Goal: Task Accomplishment & Management: Use online tool/utility

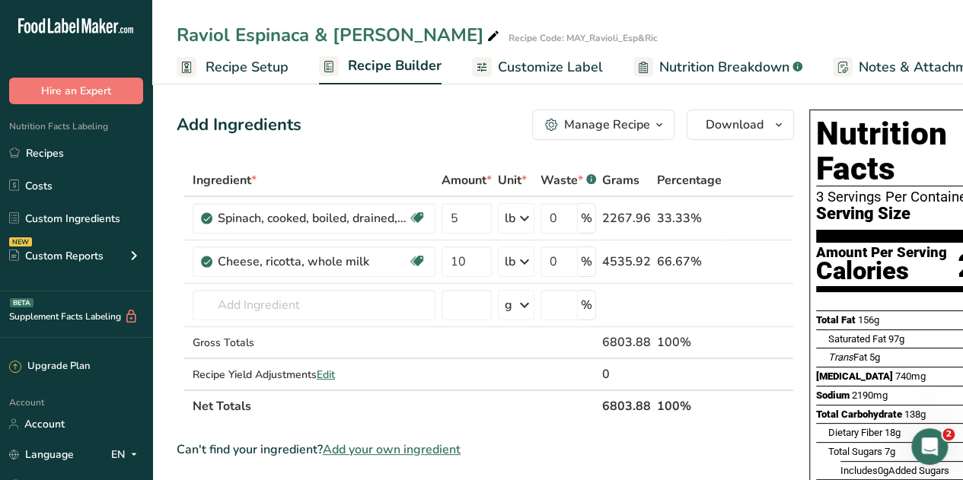
scroll to position [0, 5]
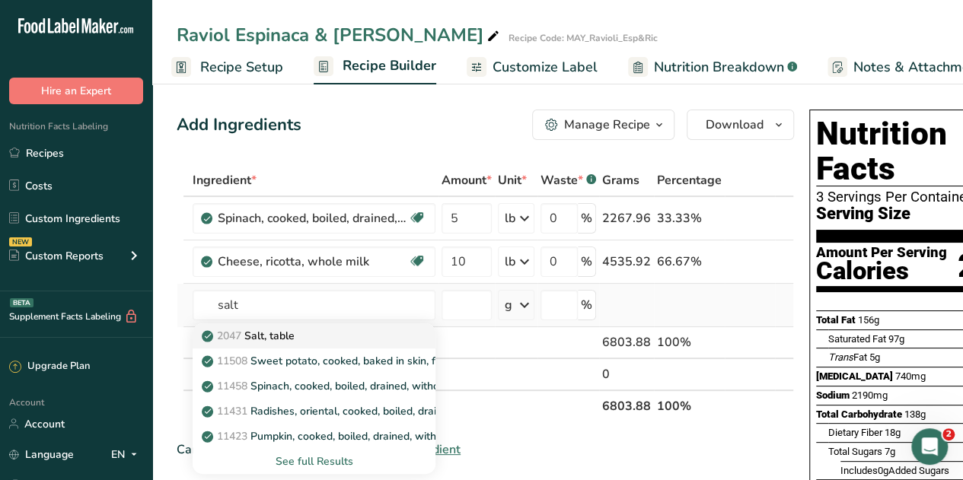
type input "salt"
click at [269, 339] on p "2047 Salt, table" at bounding box center [250, 336] width 90 height 16
type input "Salt, table"
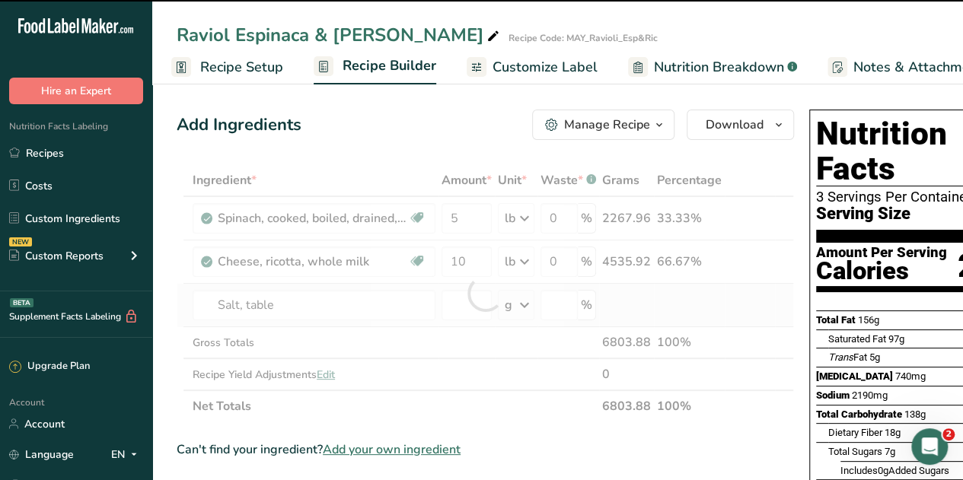
type input "0"
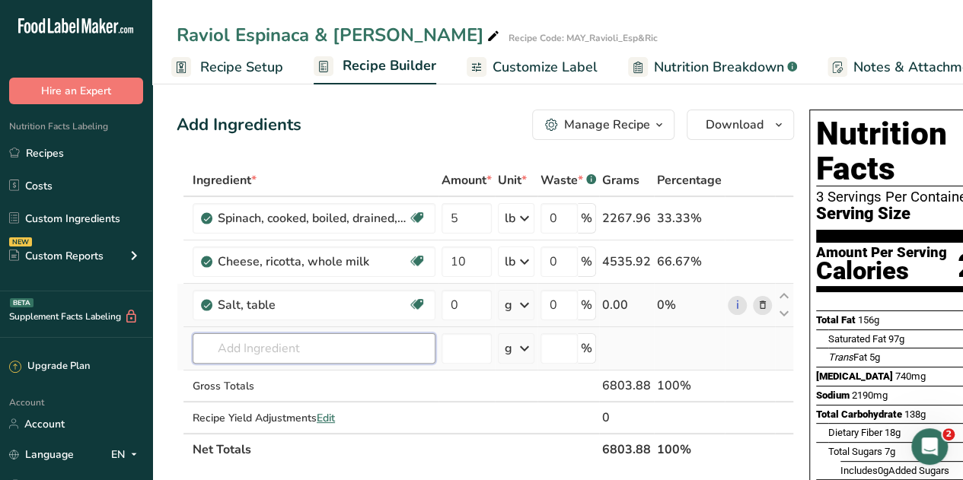
click at [269, 343] on input "text" at bounding box center [314, 348] width 243 height 30
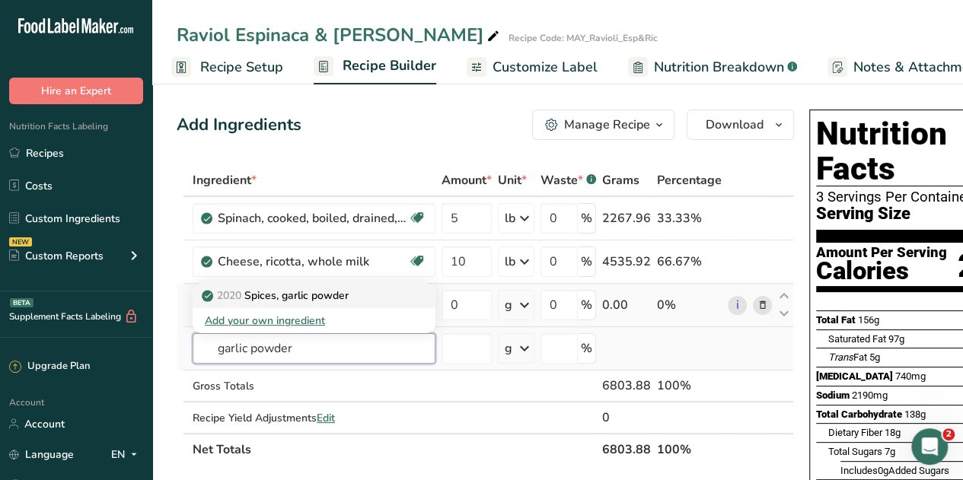
type input "garlic powder"
click at [279, 296] on p "2020 Spices, garlic powder" at bounding box center [277, 296] width 144 height 16
type input "Spices, garlic powder"
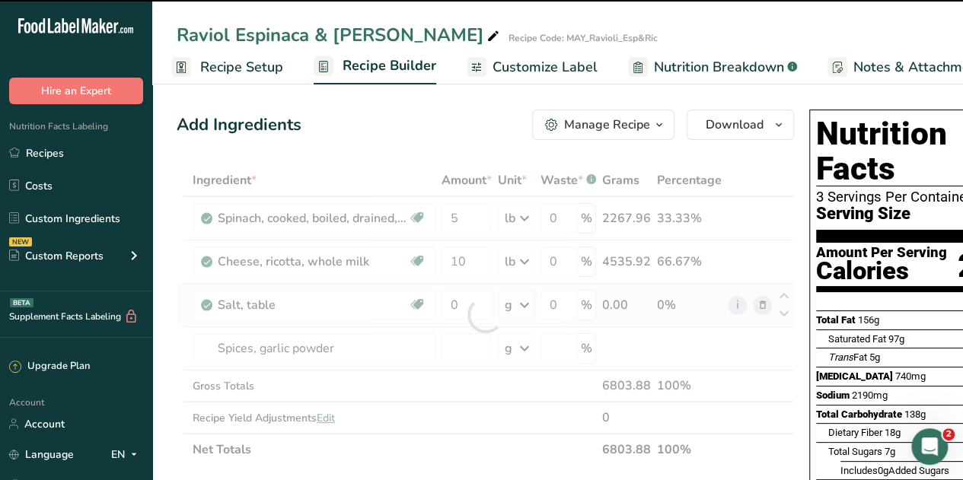
type input "0"
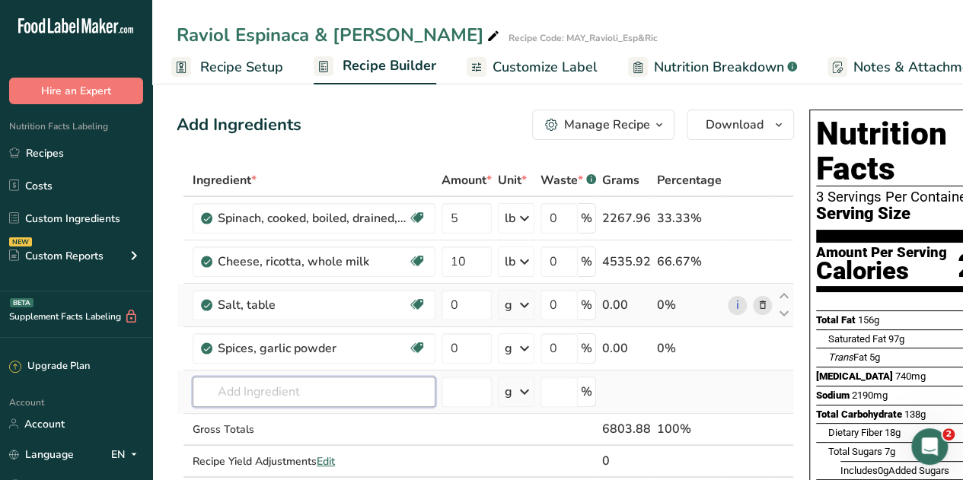
click at [262, 388] on input "text" at bounding box center [314, 392] width 243 height 30
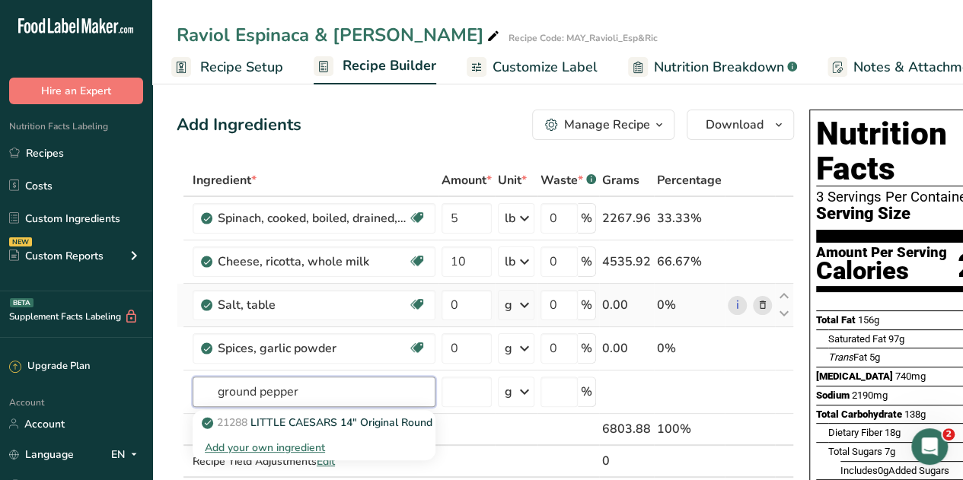
drag, startPoint x: 263, startPoint y: 391, endPoint x: 174, endPoint y: 371, distance: 91.2
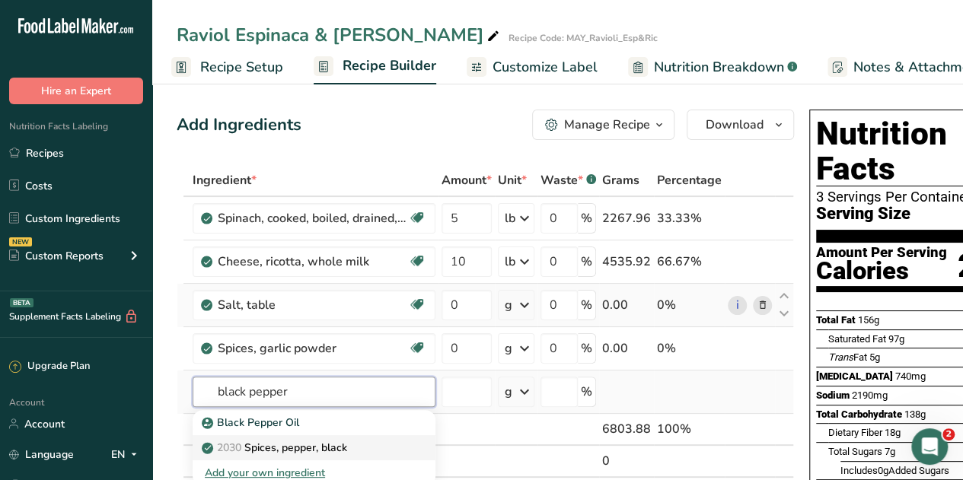
type input "black pepper"
click at [286, 447] on p "2030 Spices, pepper, black" at bounding box center [276, 448] width 142 height 16
type input "Spices, pepper, black"
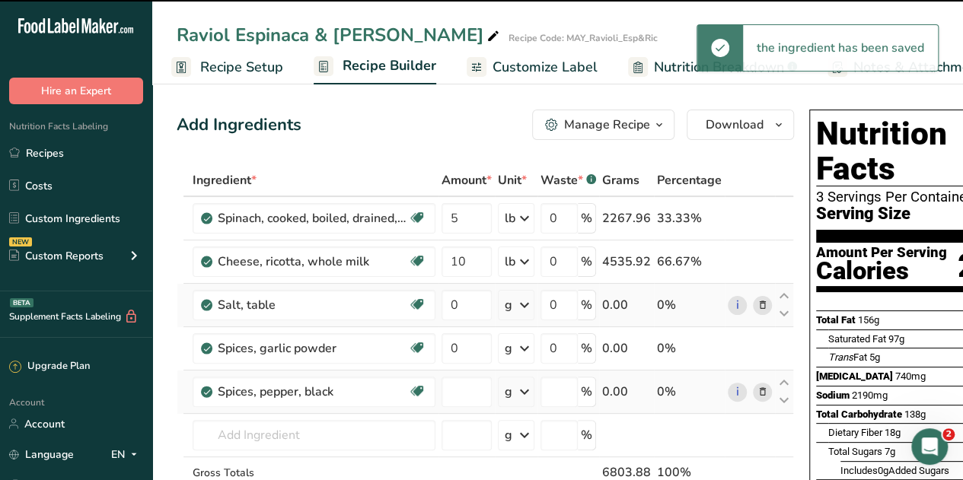
type input "0"
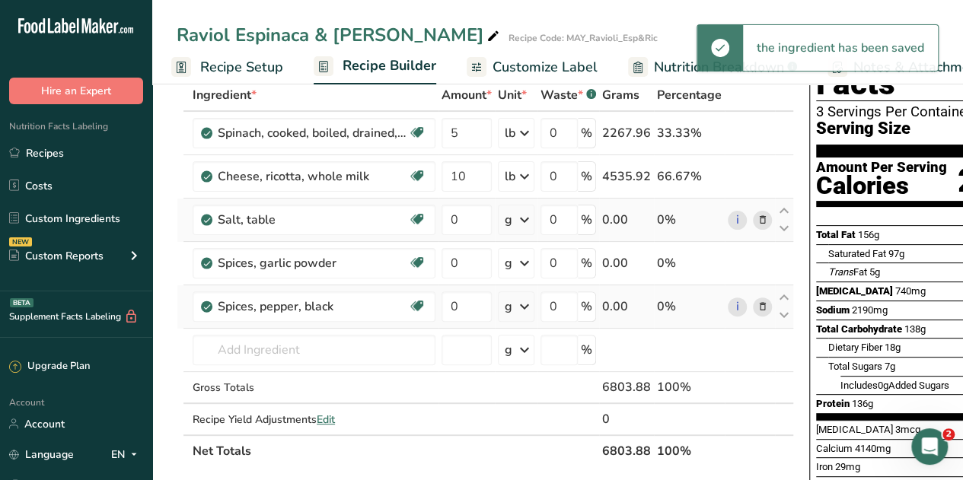
scroll to position [92, 0]
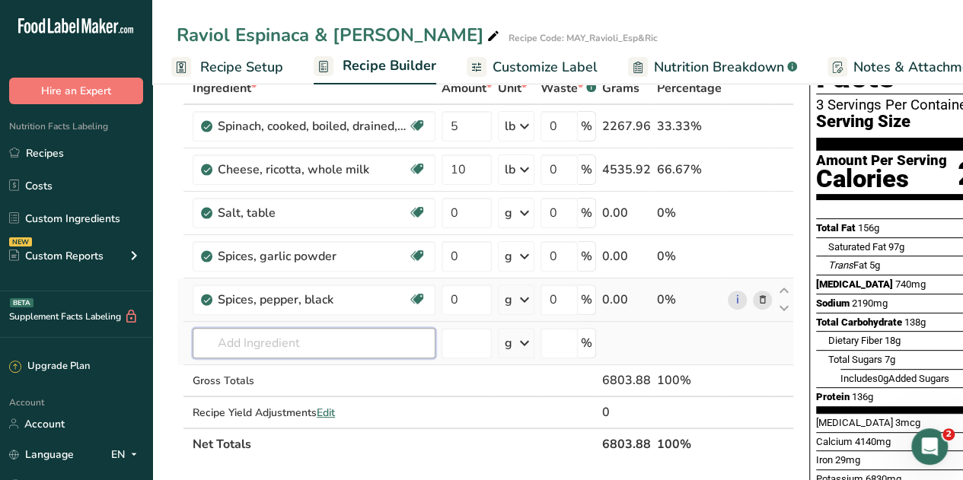
click at [225, 343] on input "text" at bounding box center [314, 343] width 243 height 30
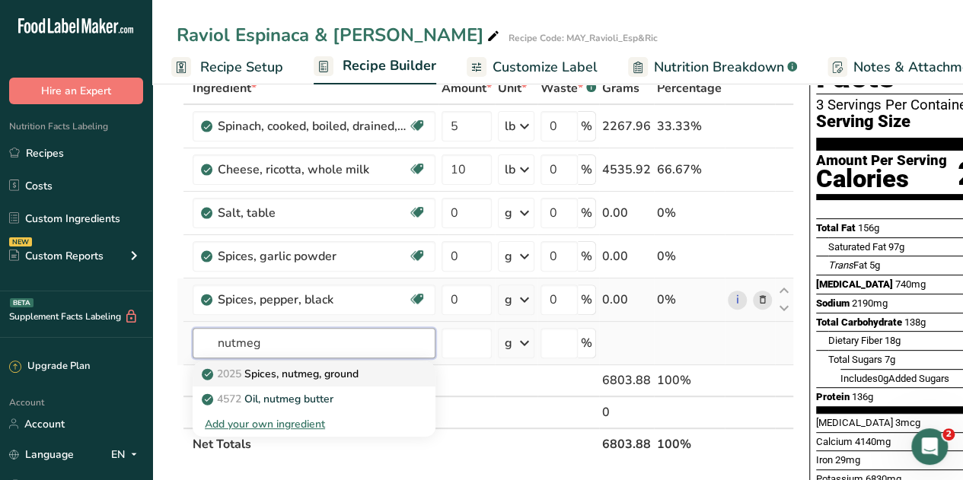
type input "nutmeg"
click at [247, 372] on p "2025 Spices, nutmeg, ground" at bounding box center [282, 374] width 154 height 16
type input "Spices, nutmeg, ground"
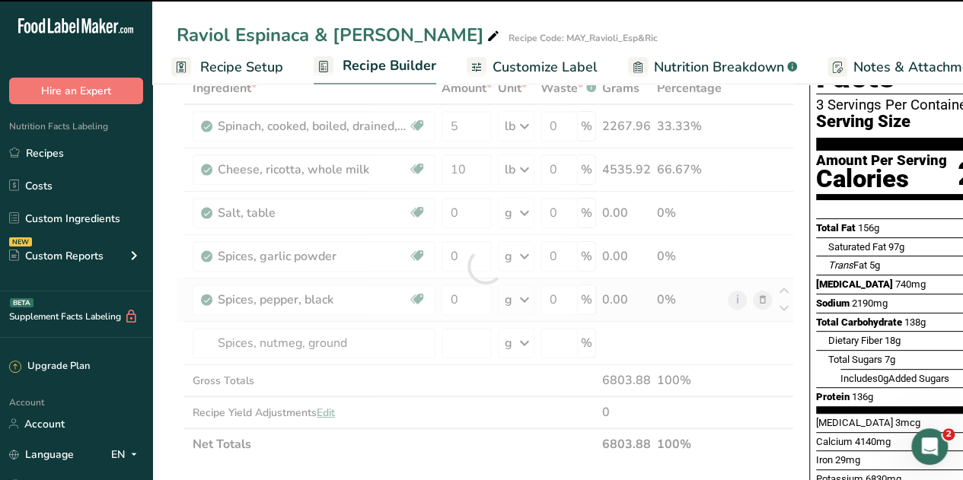
type input "0"
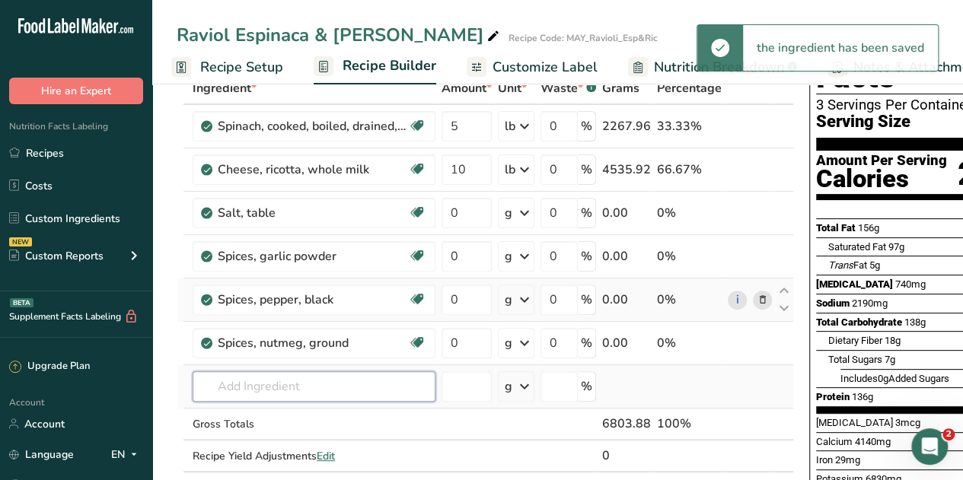
click at [292, 381] on input "text" at bounding box center [314, 386] width 243 height 30
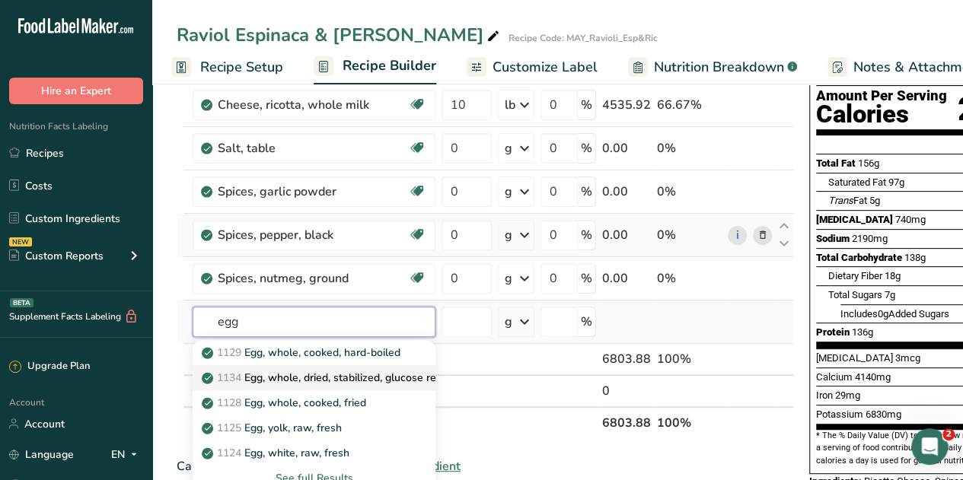
scroll to position [158, 0]
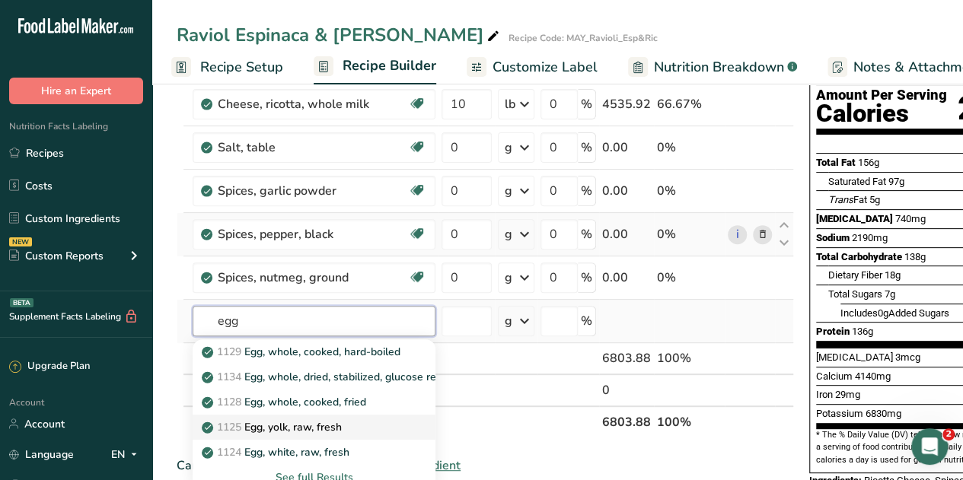
type input "egg"
click at [296, 419] on p "1125 Egg, yolk, raw, fresh" at bounding box center [273, 427] width 137 height 16
type input "Egg, yolk, raw, fresh"
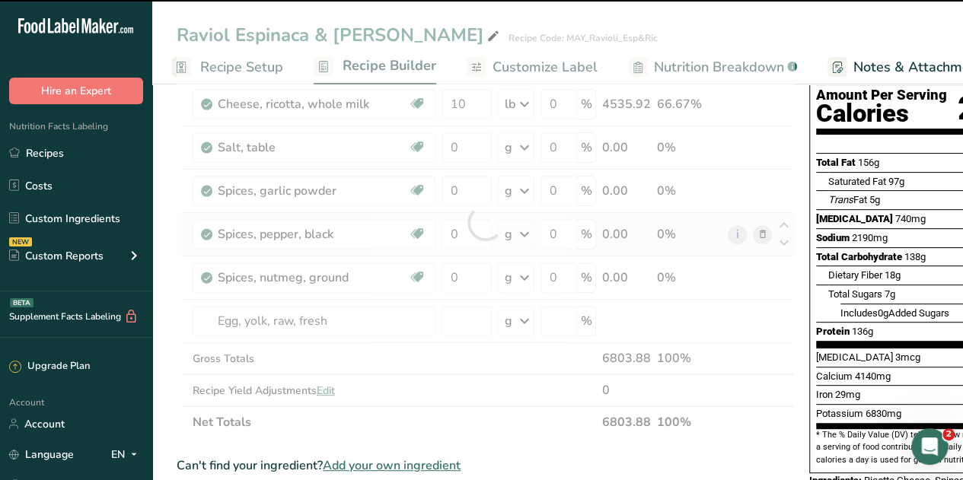
type input "0"
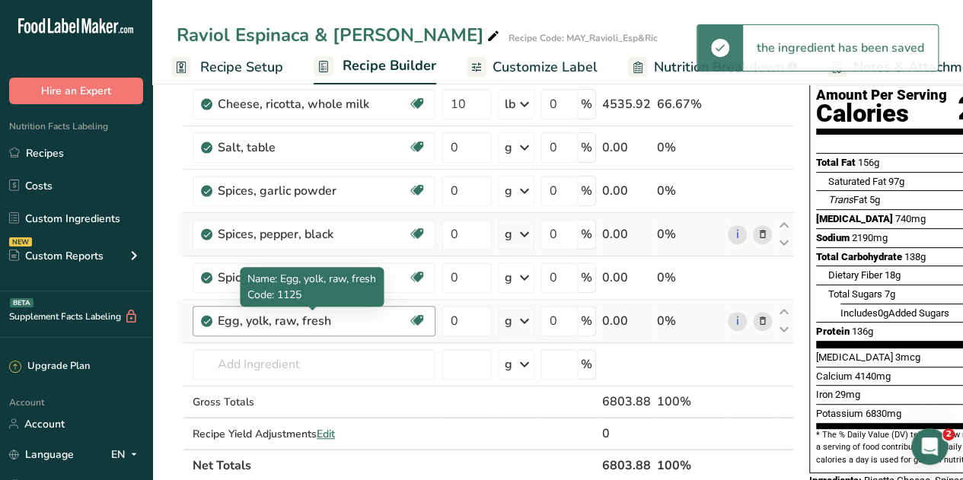
click at [336, 322] on div "Egg, yolk, raw, fresh" at bounding box center [313, 321] width 190 height 18
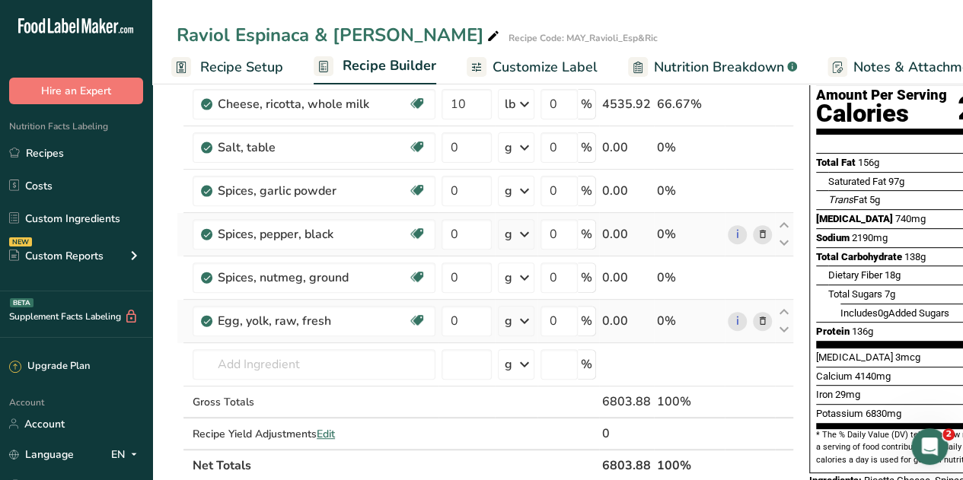
click at [757, 322] on icon at bounding box center [762, 322] width 11 height 16
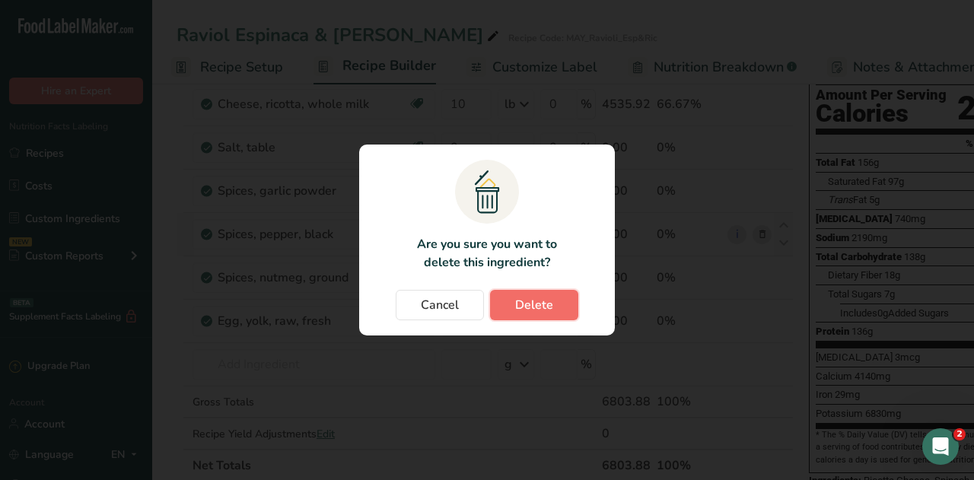
click at [520, 310] on span "Delete" at bounding box center [534, 305] width 38 height 18
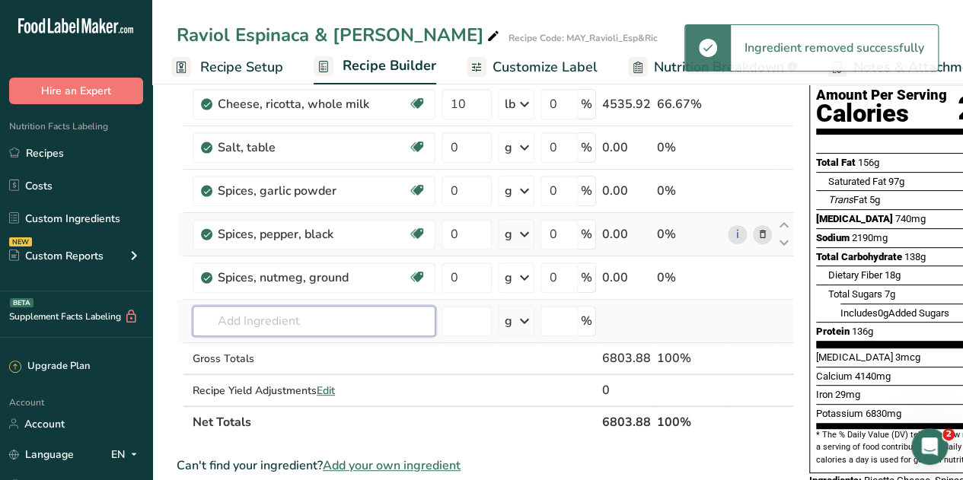
click at [261, 311] on input "text" at bounding box center [314, 321] width 243 height 30
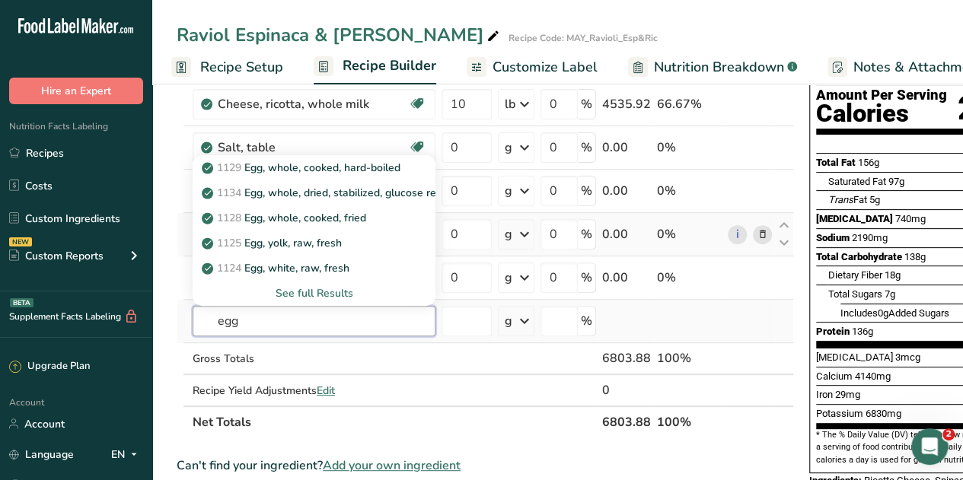
type input "egg"
click at [283, 294] on div "See full Results" at bounding box center [314, 293] width 218 height 16
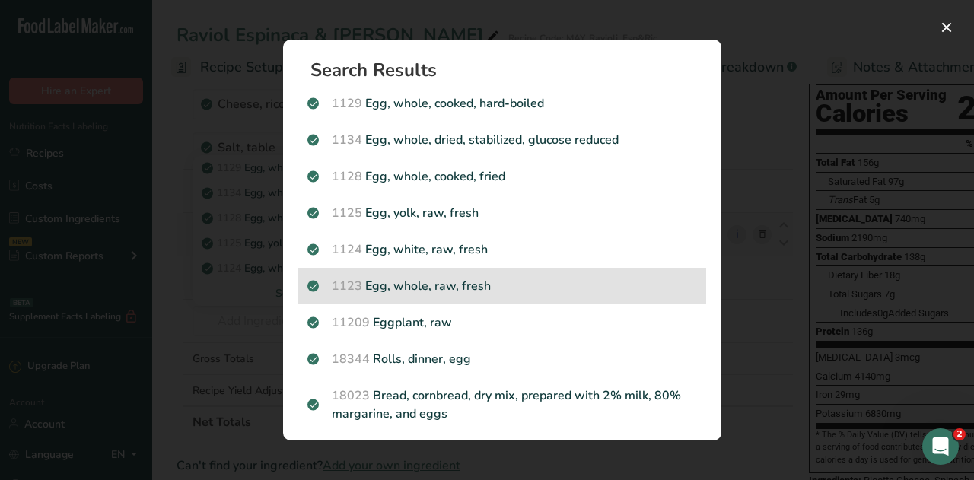
click at [403, 285] on p "1123 Egg, whole, raw, fresh" at bounding box center [503, 286] width 390 height 18
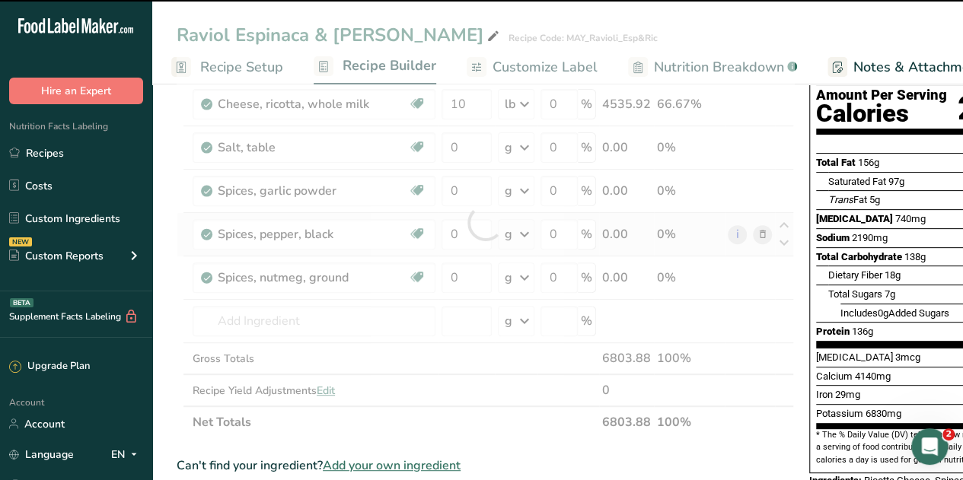
type input "0"
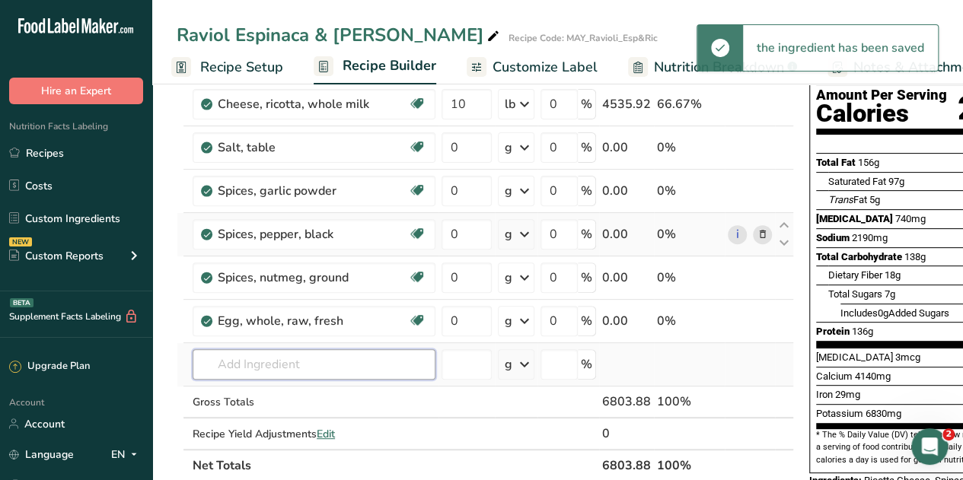
click at [266, 363] on input "text" at bounding box center [314, 364] width 243 height 30
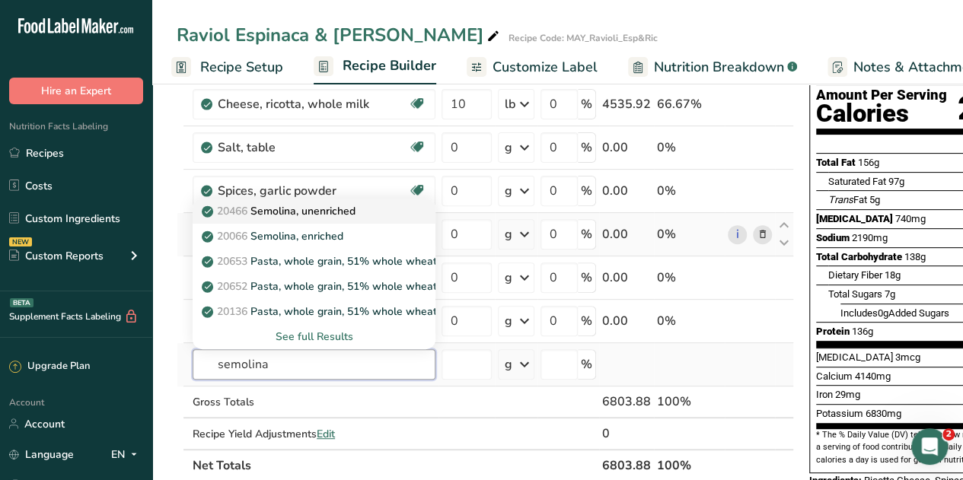
type input "semolina"
click at [294, 205] on p "20466 Semolina, unenriched" at bounding box center [280, 211] width 151 height 16
type input "Semolina, unenriched"
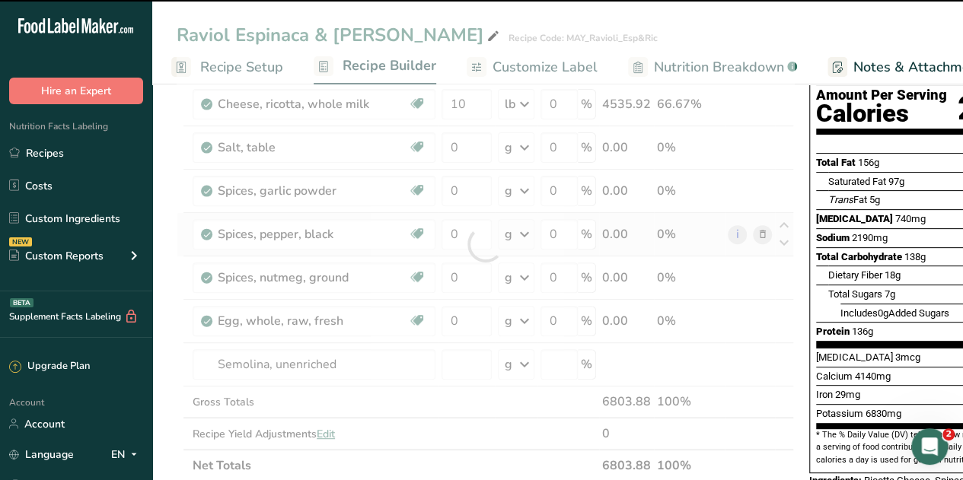
type input "0"
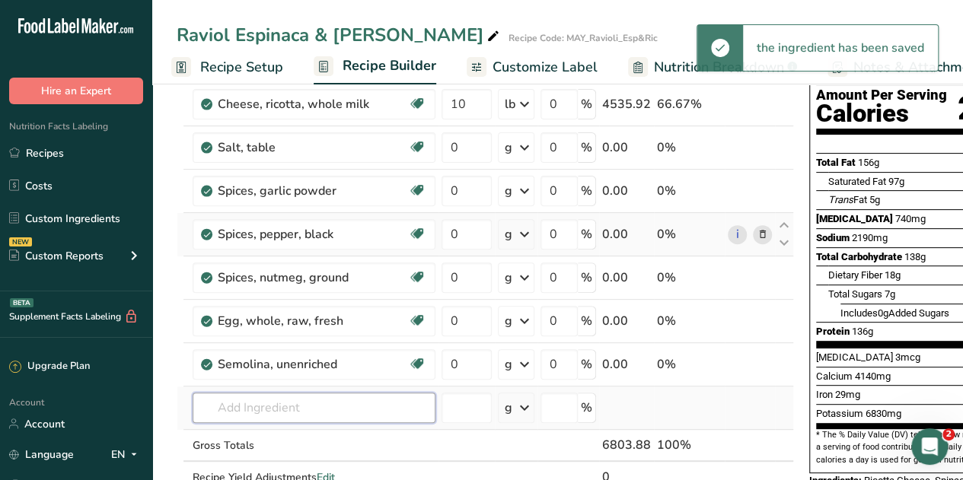
click at [254, 400] on input "text" at bounding box center [314, 408] width 243 height 30
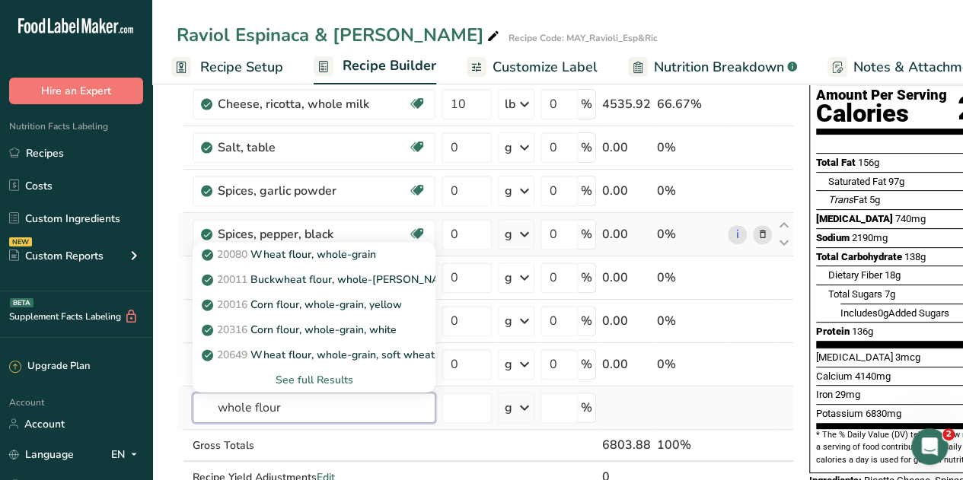
type input "whole flour"
click at [297, 375] on div "See full Results" at bounding box center [314, 380] width 218 height 16
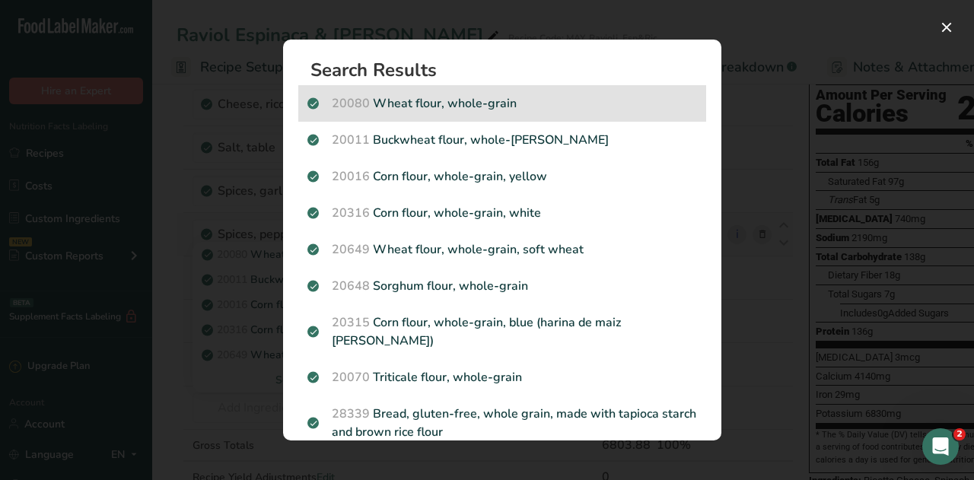
click at [465, 102] on p "20080 Wheat flour, whole-grain" at bounding box center [503, 103] width 390 height 18
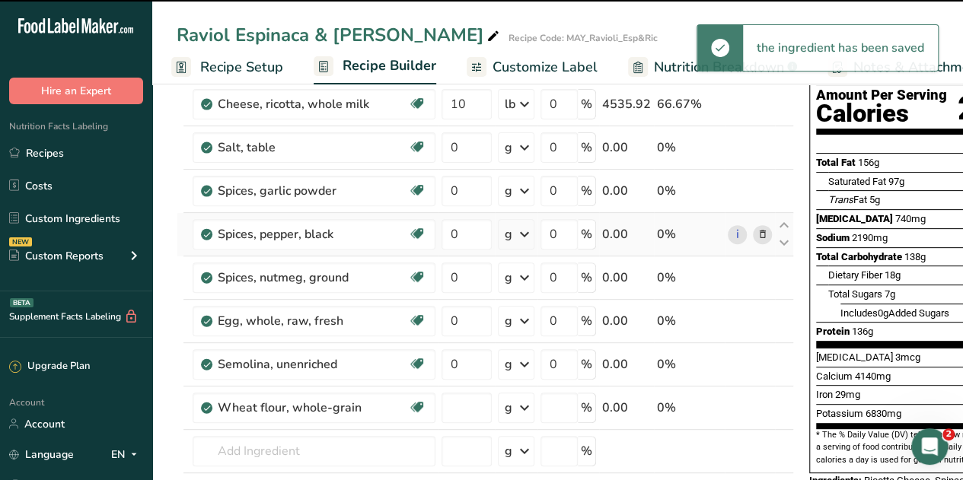
type input "0"
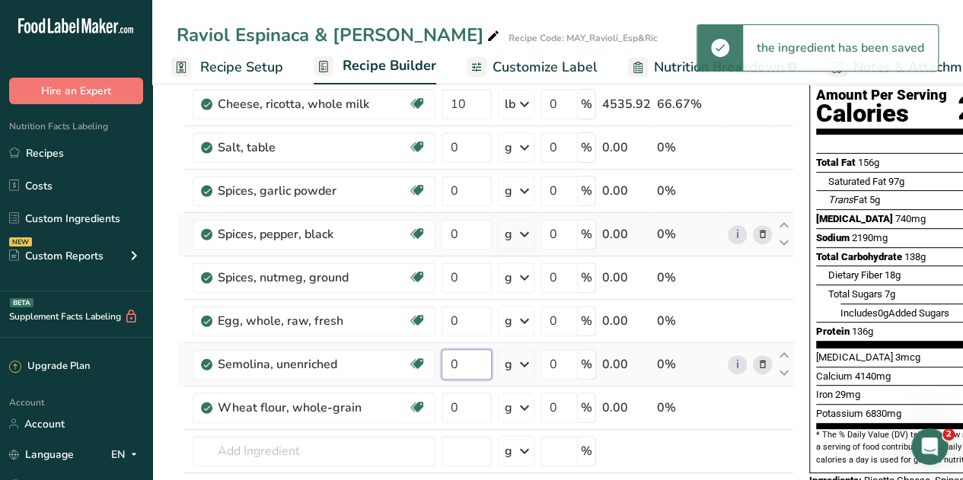
click at [458, 368] on input "0" at bounding box center [466, 364] width 50 height 30
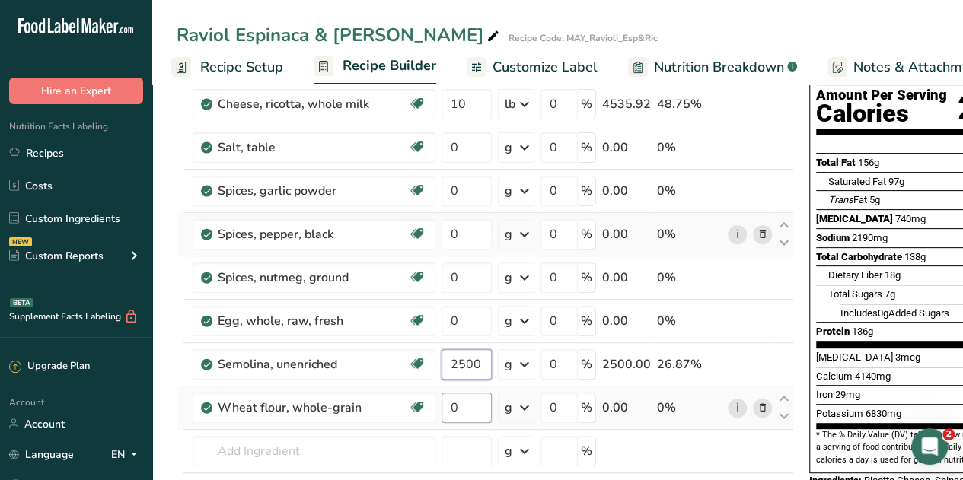
type input "2500"
click at [464, 397] on div "Ingredient * Amount * Unit * Waste * .a-a{fill:#347362;}.b-a{fill:#fff;} Grams …" at bounding box center [485, 288] width 617 height 562
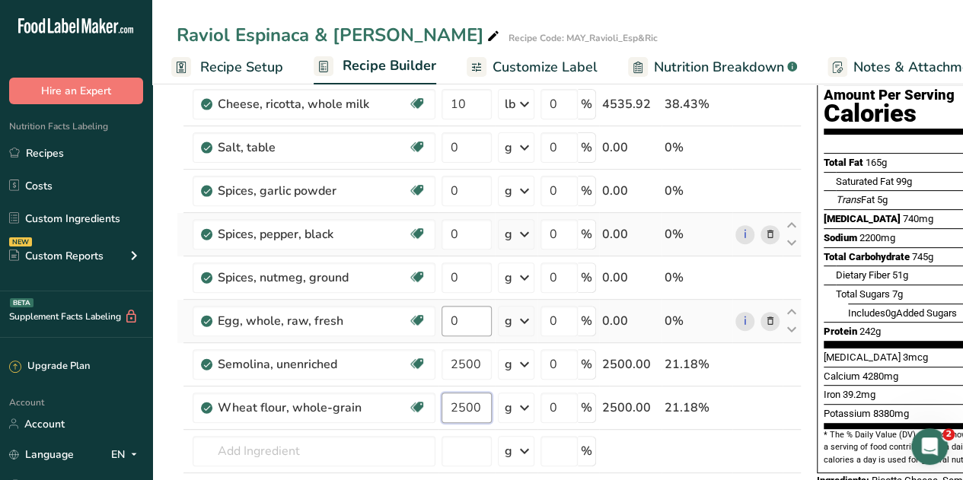
type input "2500"
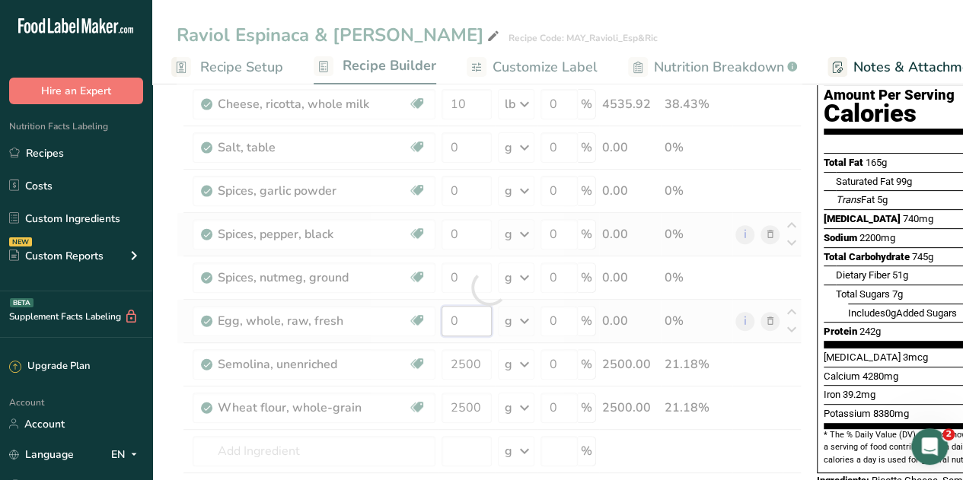
click at [469, 317] on div "Ingredient * Amount * Unit * Waste * .a-a{fill:#347362;}.b-a{fill:#fff;} Grams …" at bounding box center [489, 288] width 625 height 562
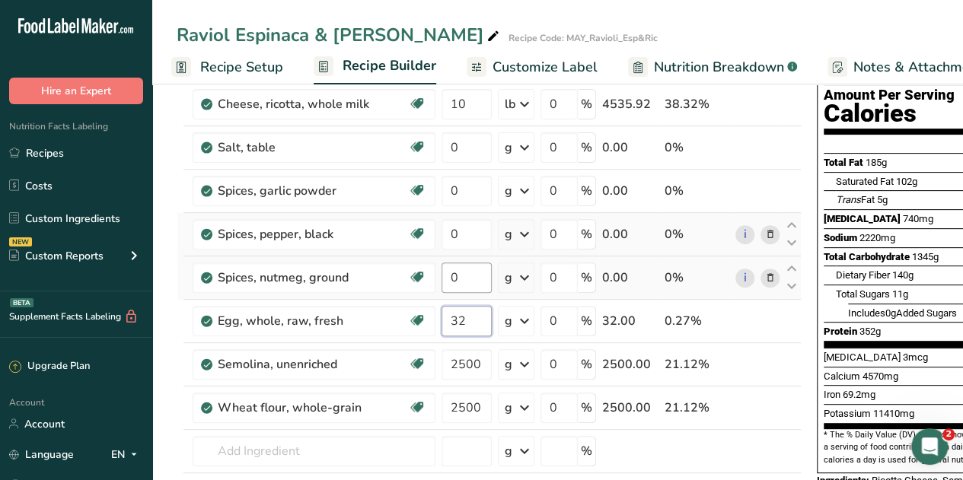
type input "32"
click at [453, 276] on div "Ingredient * Amount * Unit * Waste * .a-a{fill:#347362;}.b-a{fill:#fff;} Grams …" at bounding box center [489, 288] width 625 height 562
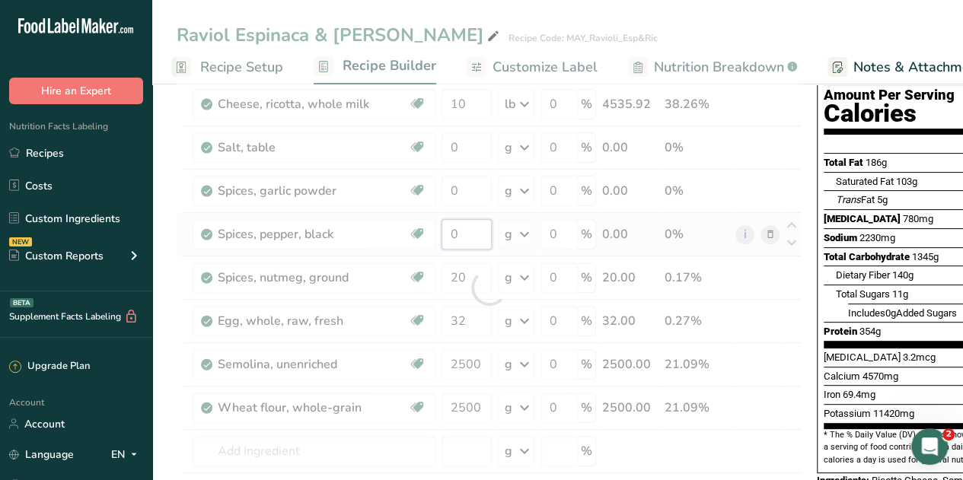
click at [461, 234] on div "Ingredient * Amount * Unit * Waste * .a-a{fill:#347362;}.b-a{fill:#fff;} Grams …" at bounding box center [489, 288] width 625 height 562
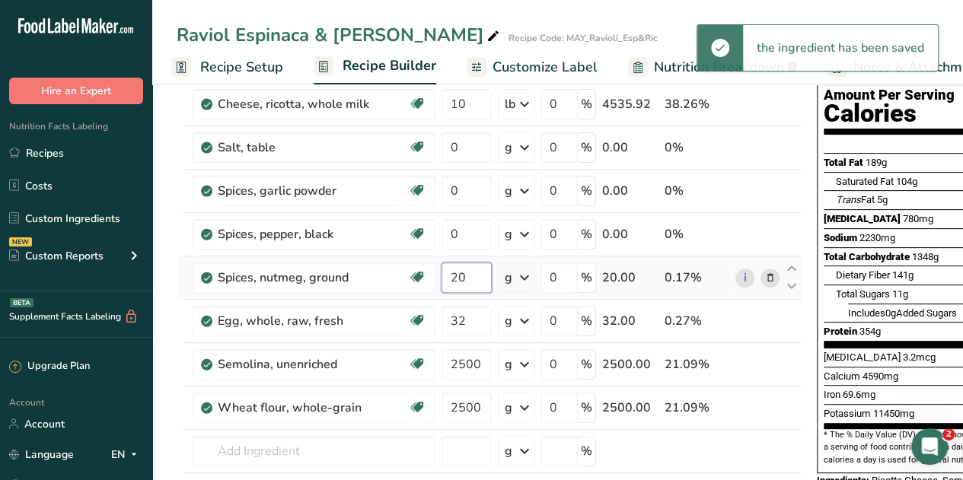
click at [466, 279] on div "Ingredient * Amount * Unit * Waste * .a-a{fill:#347362;}.b-a{fill:#fff;} Grams …" at bounding box center [489, 288] width 625 height 562
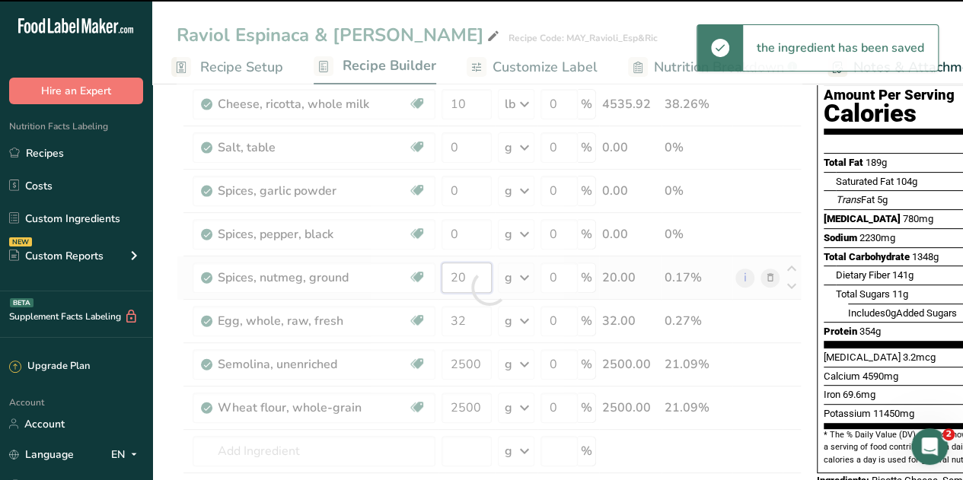
type input "2"
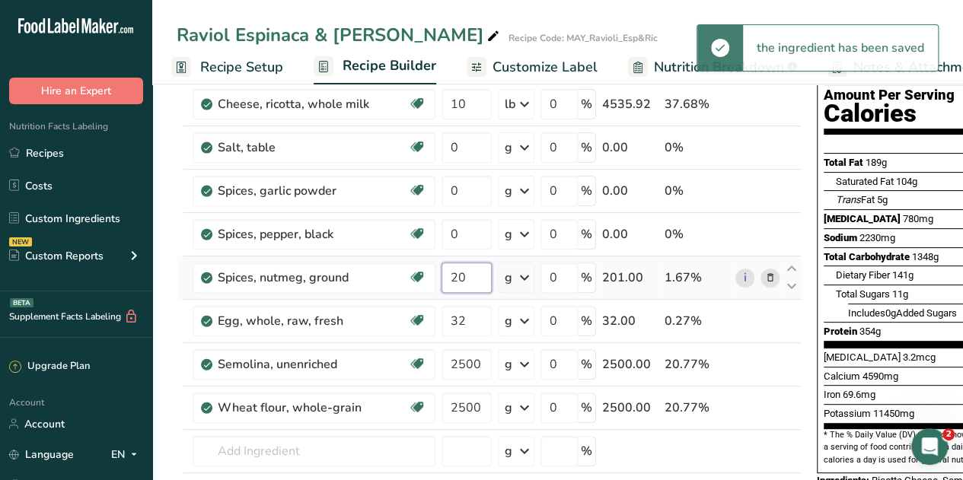
type input "2"
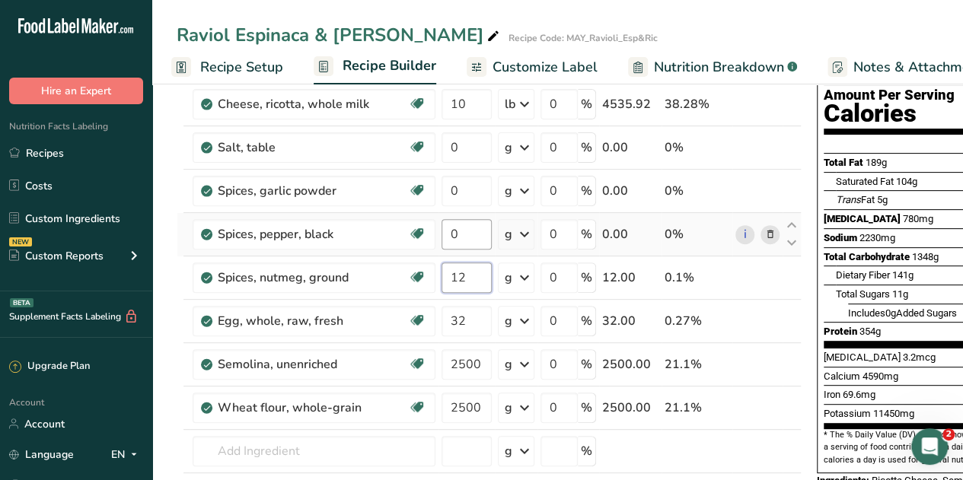
type input "12"
click at [455, 234] on div "Ingredient * Amount * Unit * Waste * .a-a{fill:#347362;}.b-a{fill:#fff;} Grams …" at bounding box center [489, 288] width 625 height 562
type input "45"
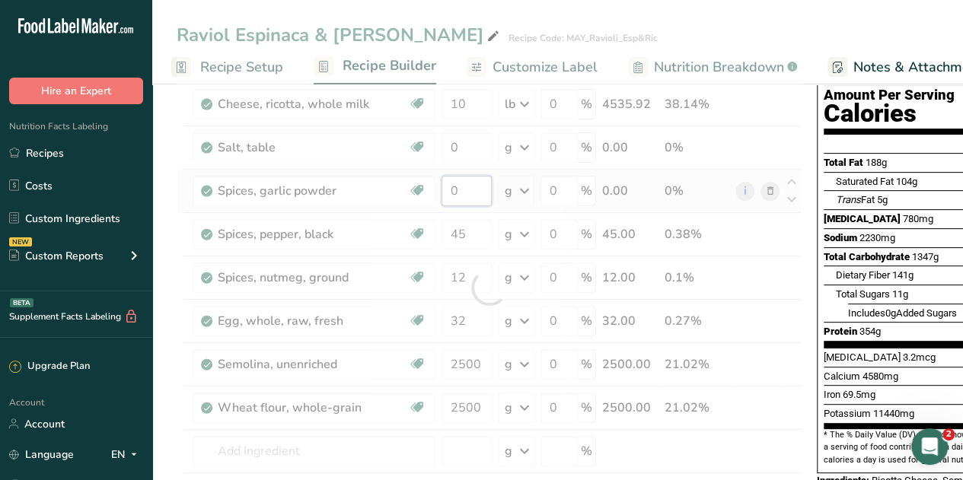
click at [472, 190] on div "Ingredient * Amount * Unit * Waste * .a-a{fill:#347362;}.b-a{fill:#fff;} Grams …" at bounding box center [489, 288] width 625 height 562
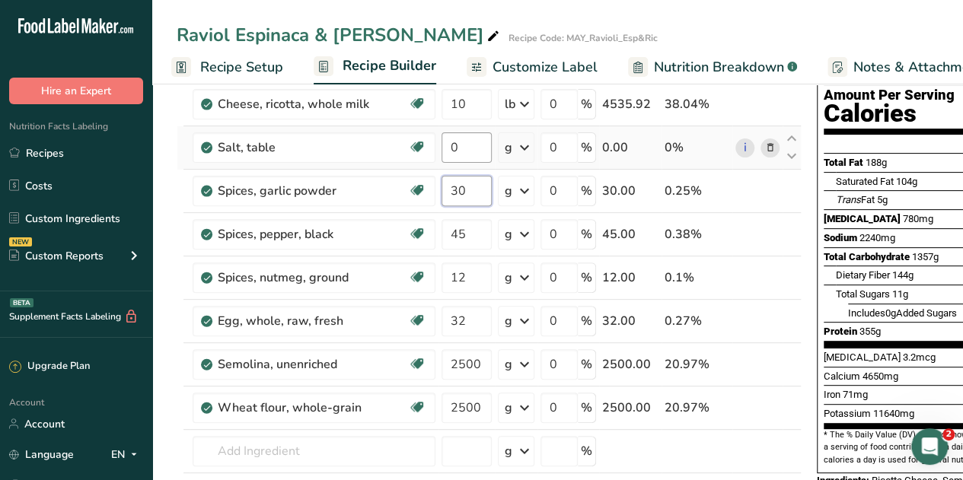
type input "30"
click at [461, 135] on div "Ingredient * Amount * Unit * Waste * .a-a{fill:#347362;}.b-a{fill:#fff;} Grams …" at bounding box center [489, 288] width 625 height 562
type input "40"
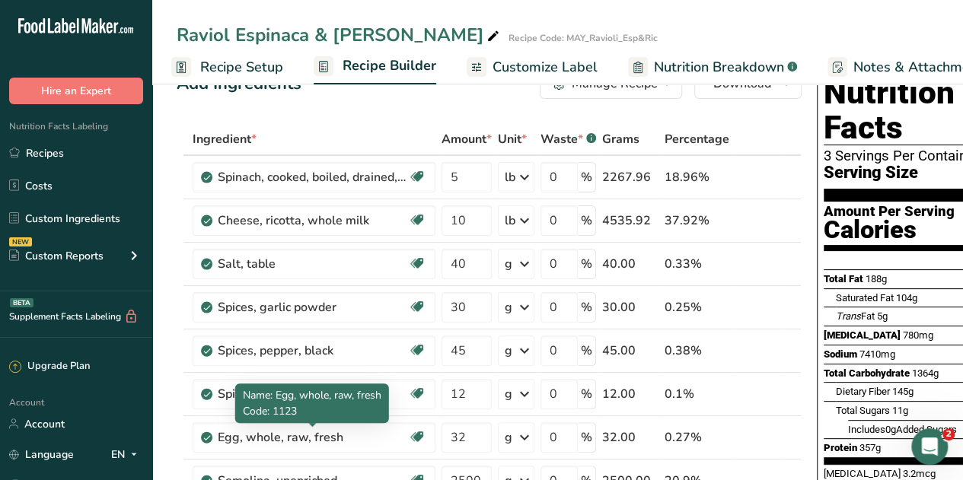
scroll to position [0, 0]
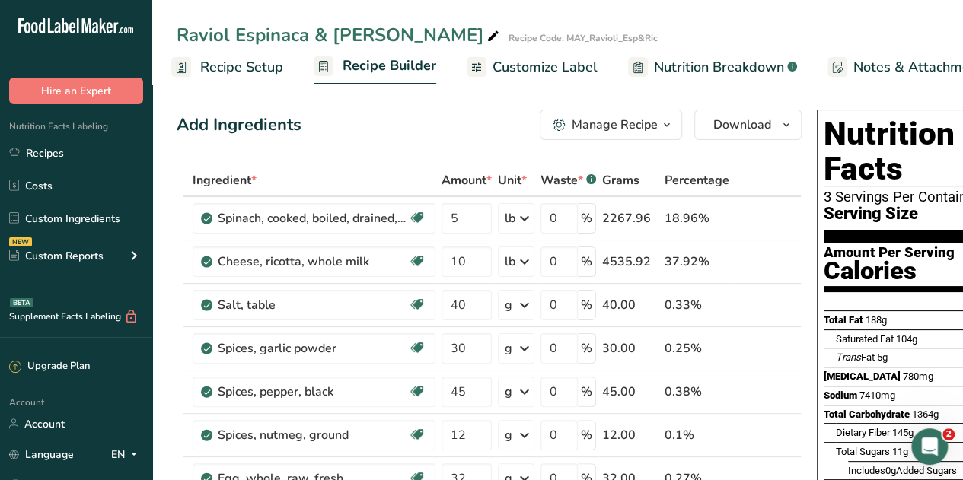
click at [222, 72] on span "Recipe Setup" at bounding box center [241, 67] width 83 height 21
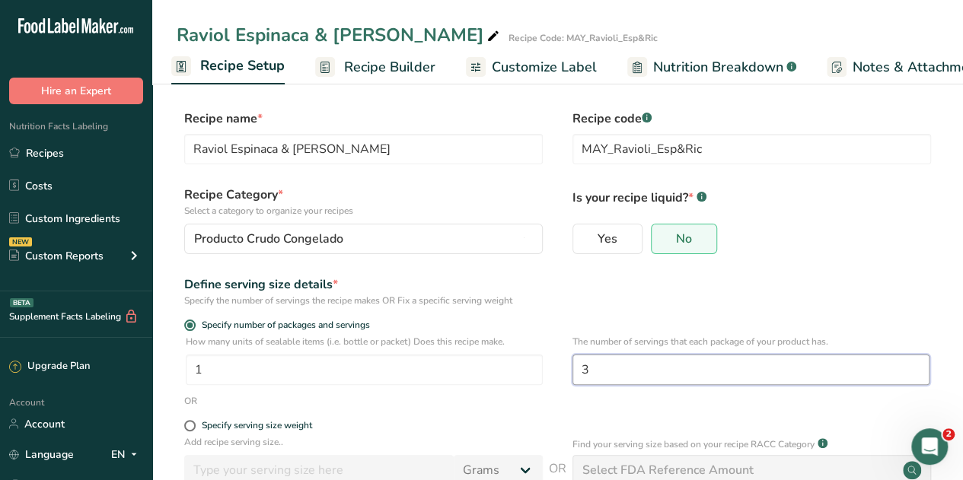
click at [595, 378] on input "3" at bounding box center [750, 370] width 357 height 30
type input "21"
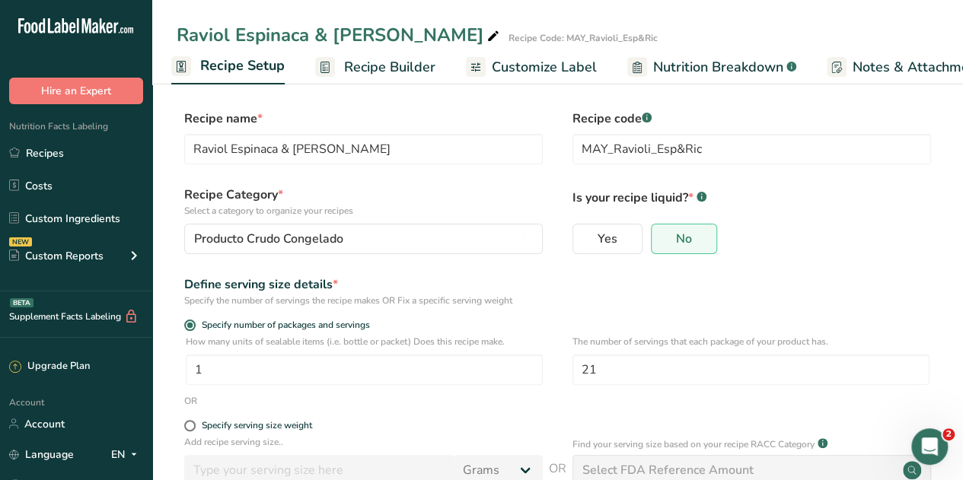
click at [396, 66] on span "Recipe Builder" at bounding box center [389, 67] width 91 height 21
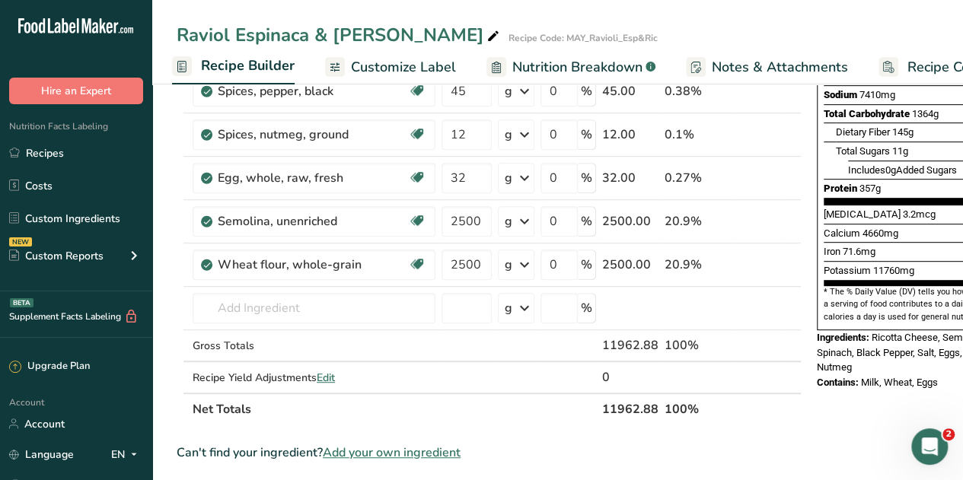
click at [213, 58] on span "Recipe Builder" at bounding box center [248, 66] width 94 height 21
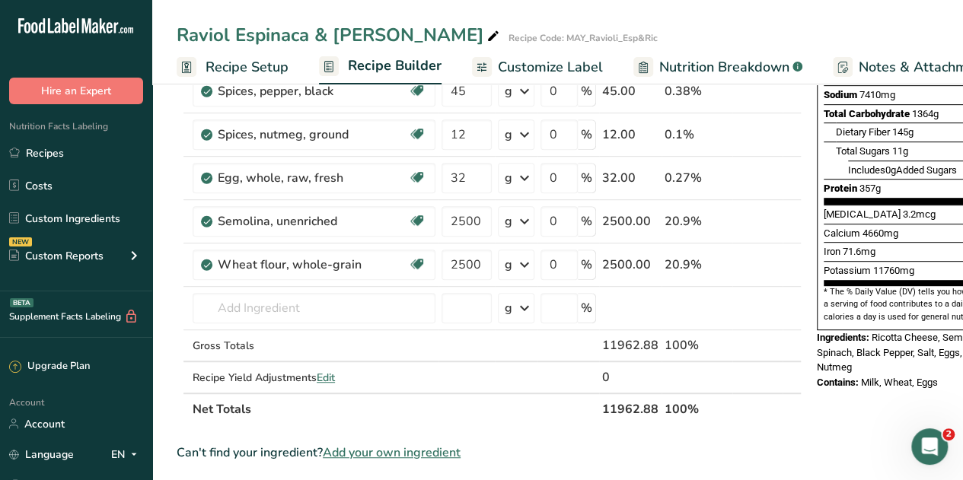
click at [238, 65] on span "Recipe Setup" at bounding box center [247, 67] width 83 height 21
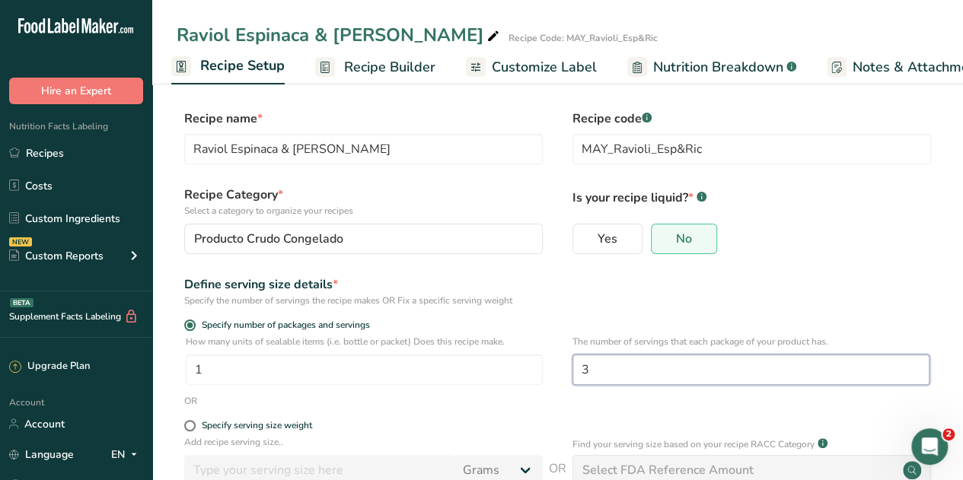
drag, startPoint x: 595, startPoint y: 371, endPoint x: 543, endPoint y: 371, distance: 51.8
click at [543, 371] on div "How many units of sealable items (i.e. bottle or packet) Does this recipe make.…" at bounding box center [558, 364] width 762 height 59
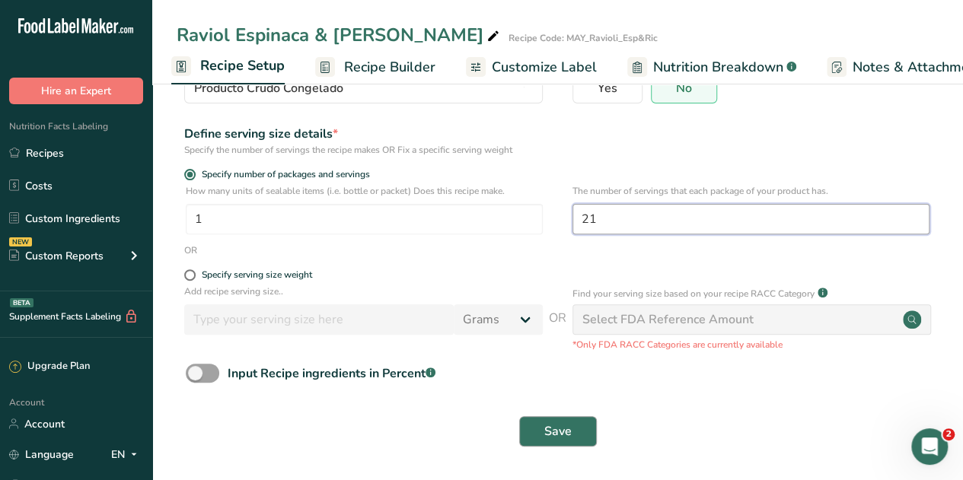
type input "21"
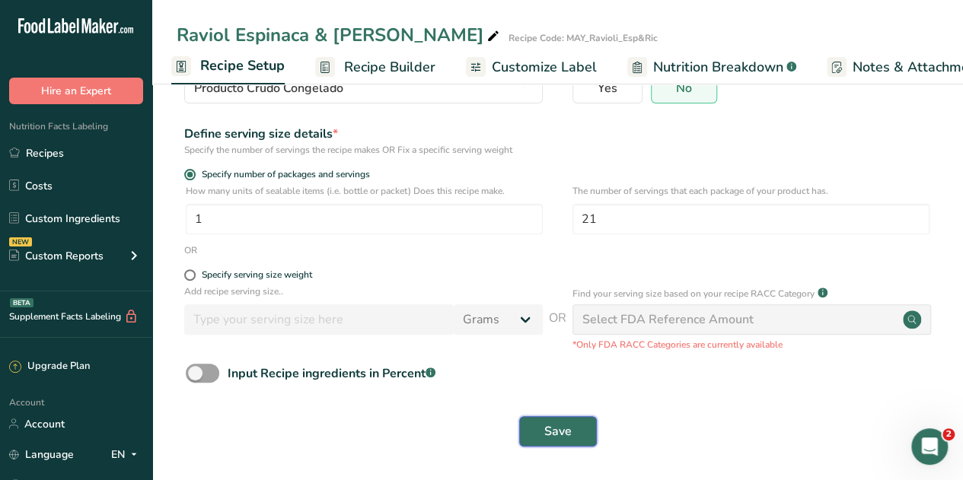
click at [544, 435] on span "Save" at bounding box center [557, 431] width 27 height 18
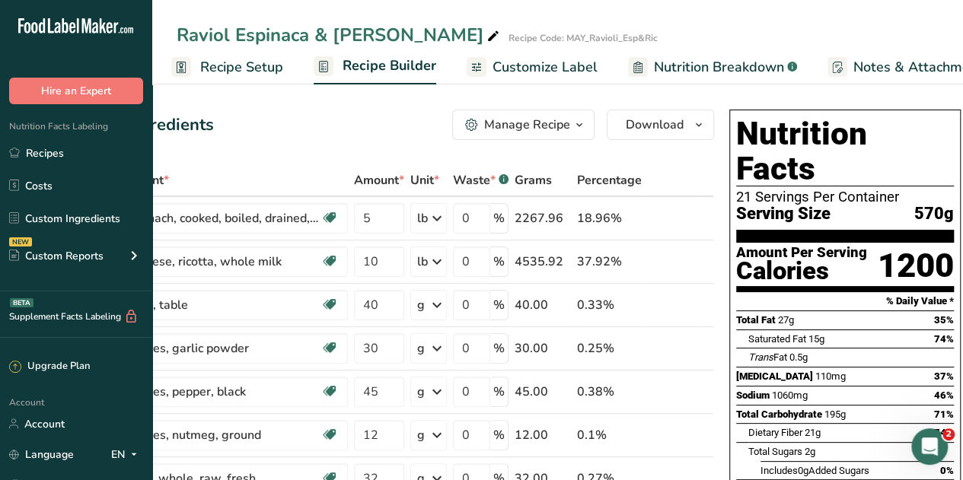
click at [539, 72] on span "Customize Label" at bounding box center [544, 67] width 105 height 21
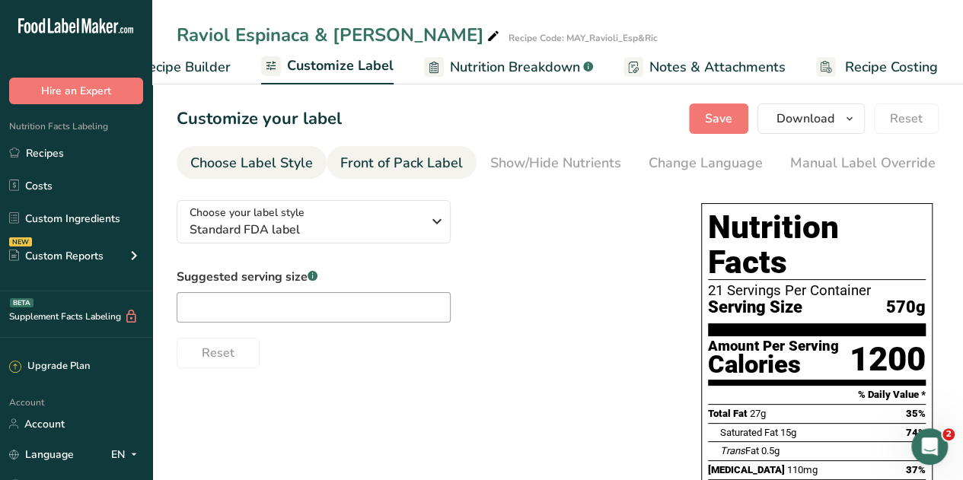
click at [442, 170] on div "Front of Pack Label" at bounding box center [401, 163] width 123 height 21
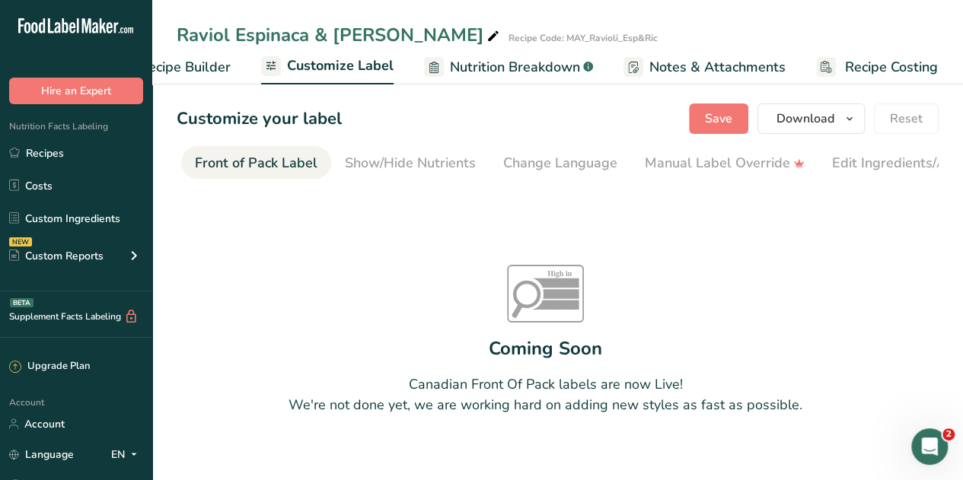
scroll to position [0, 148]
click at [451, 168] on div "Show/Hide Nutrients" at bounding box center [408, 163] width 131 height 21
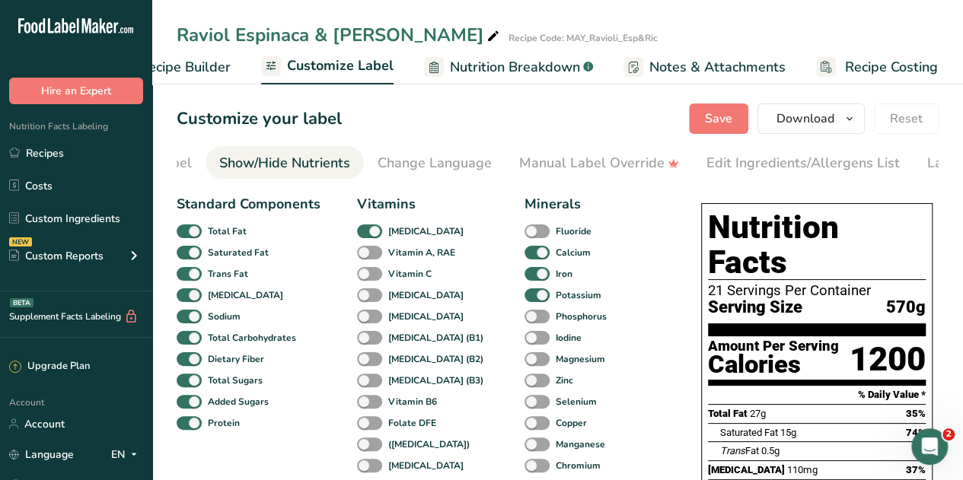
scroll to position [0, 295]
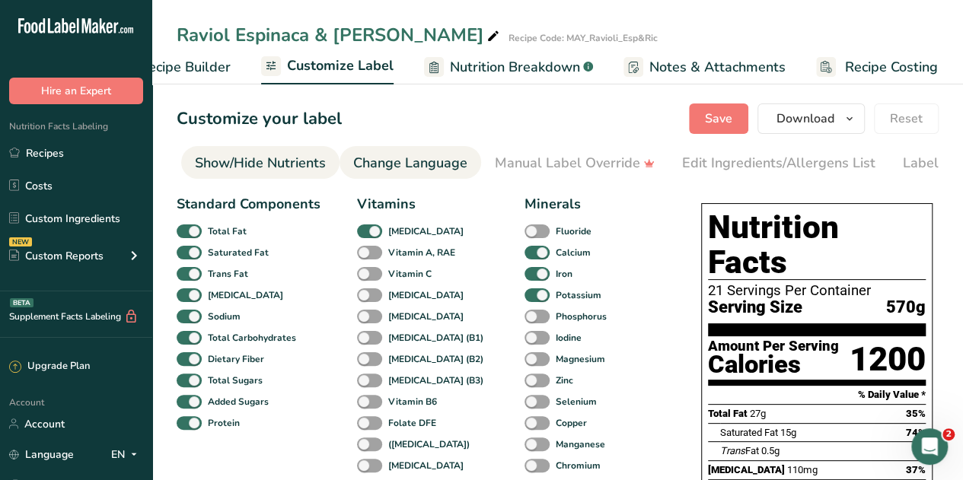
click at [437, 170] on div "Change Language" at bounding box center [410, 163] width 114 height 21
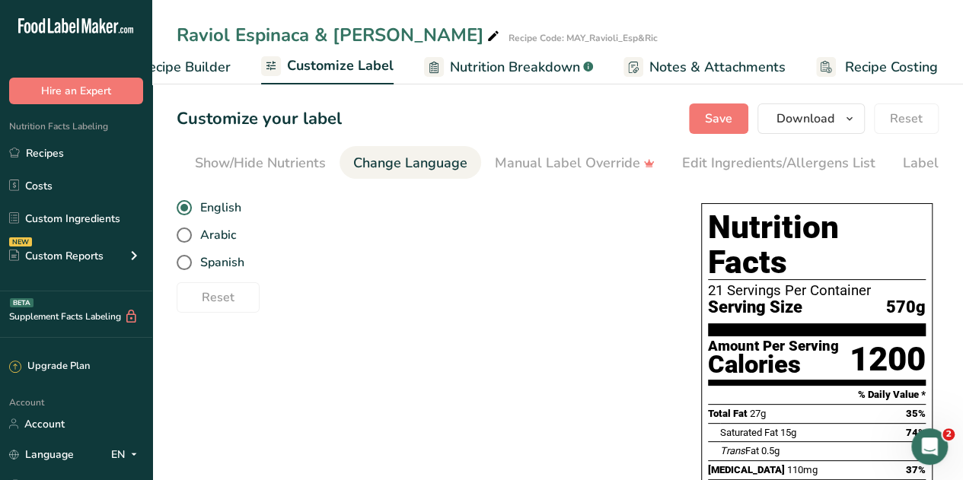
scroll to position [0, 362]
click at [184, 263] on span at bounding box center [184, 262] width 15 height 15
click at [184, 263] on input "Spanish" at bounding box center [182, 263] width 10 height 10
radio input "true"
radio input "false"
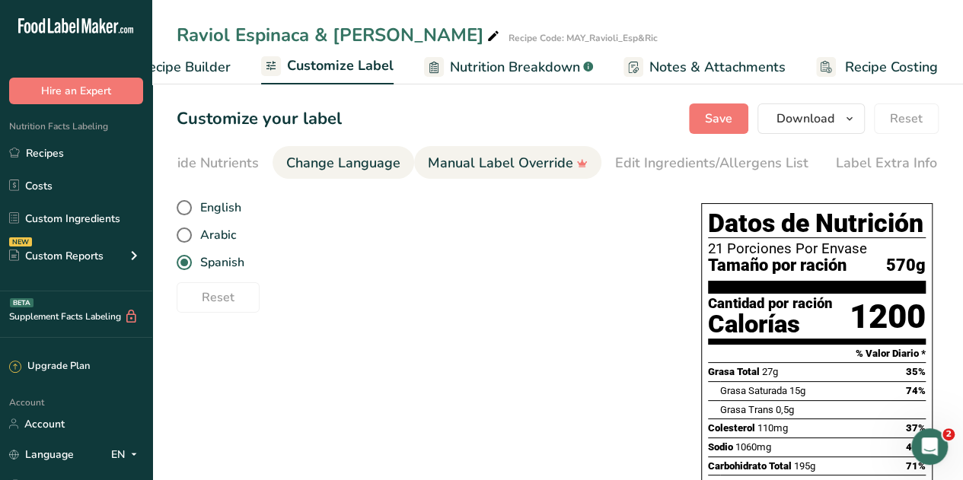
click at [513, 162] on div "Manual Label Override" at bounding box center [508, 163] width 160 height 21
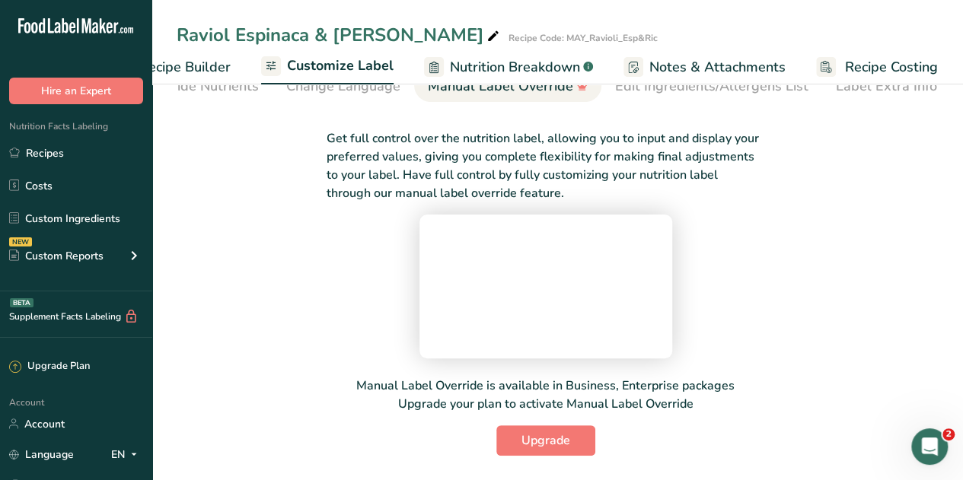
scroll to position [0, 0]
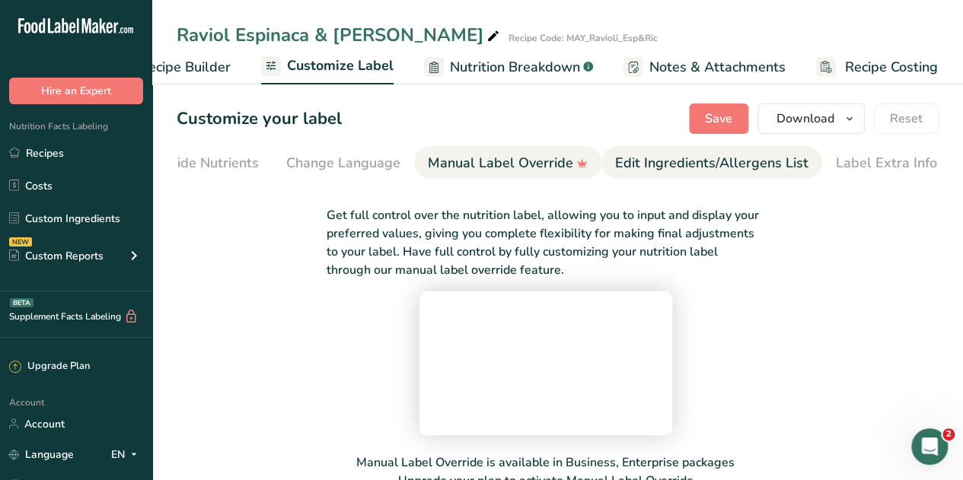
click at [672, 161] on div "Edit Ingredients/Allergens List" at bounding box center [711, 163] width 193 height 21
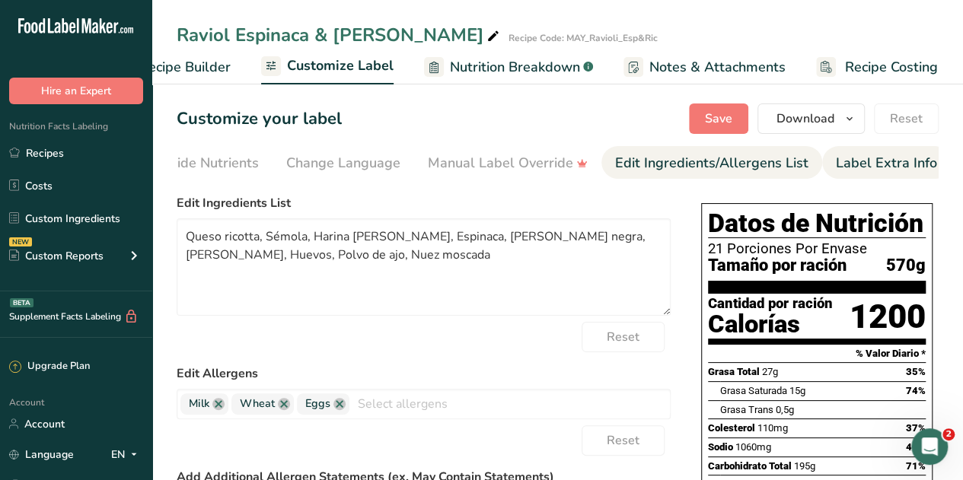
click at [850, 165] on div "Label Extra Info" at bounding box center [886, 163] width 101 height 21
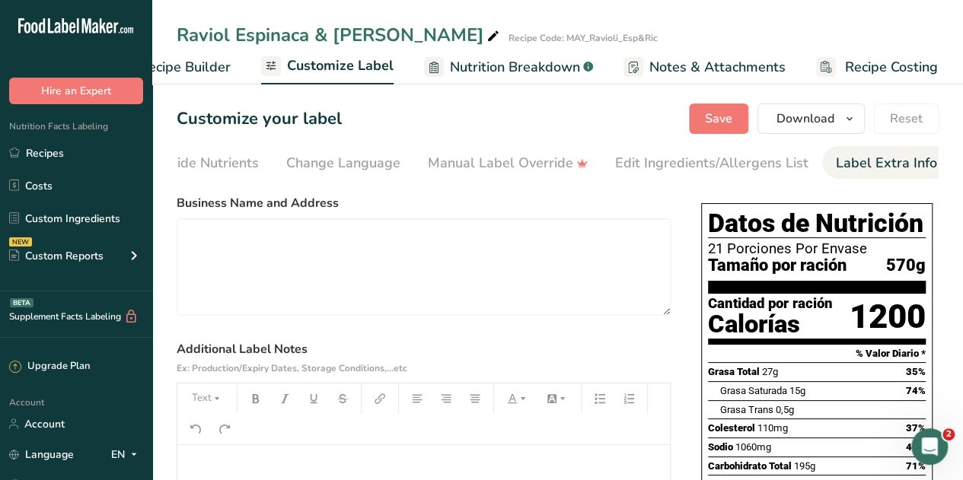
click at [466, 63] on span "Nutrition Breakdown" at bounding box center [515, 67] width 130 height 21
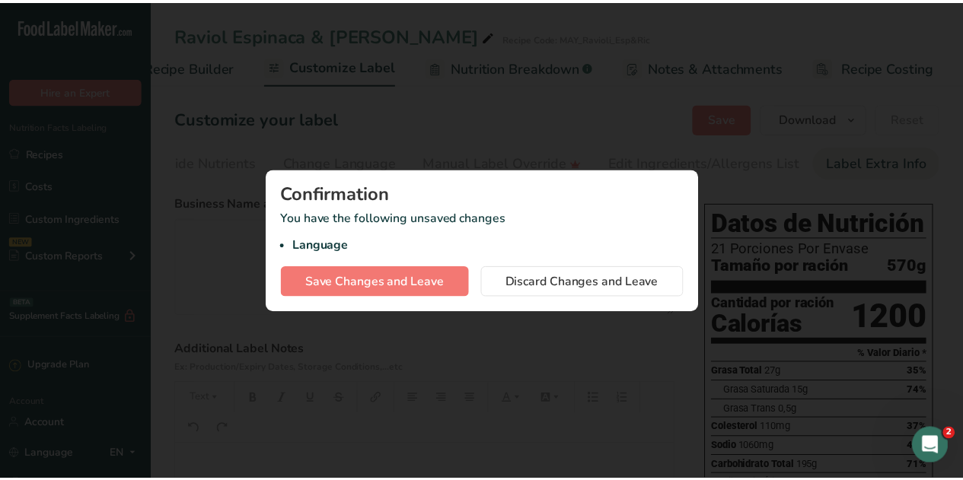
scroll to position [0, 196]
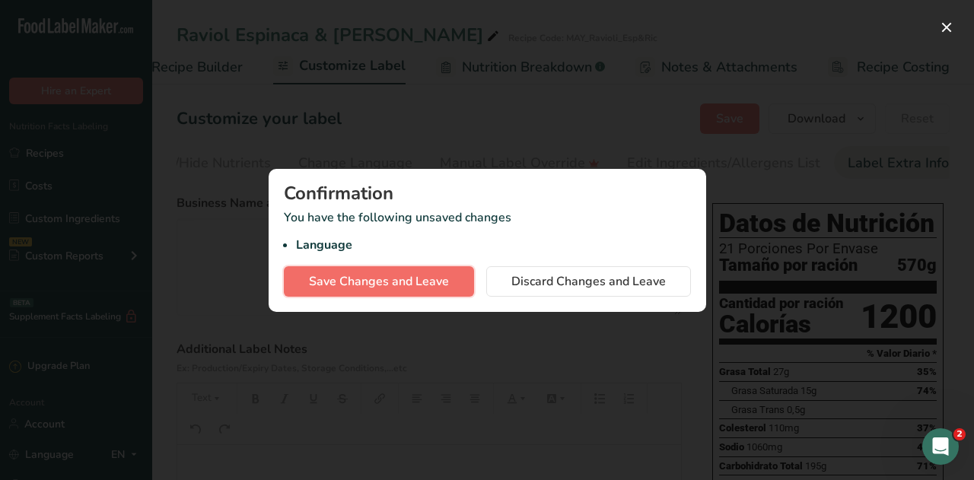
click at [374, 279] on span "Save Changes and Leave" at bounding box center [379, 281] width 140 height 18
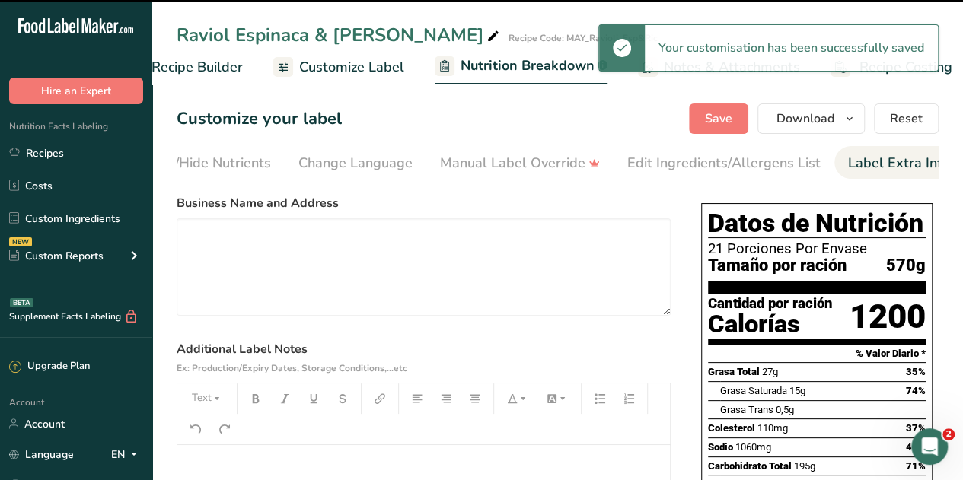
select select "Calories"
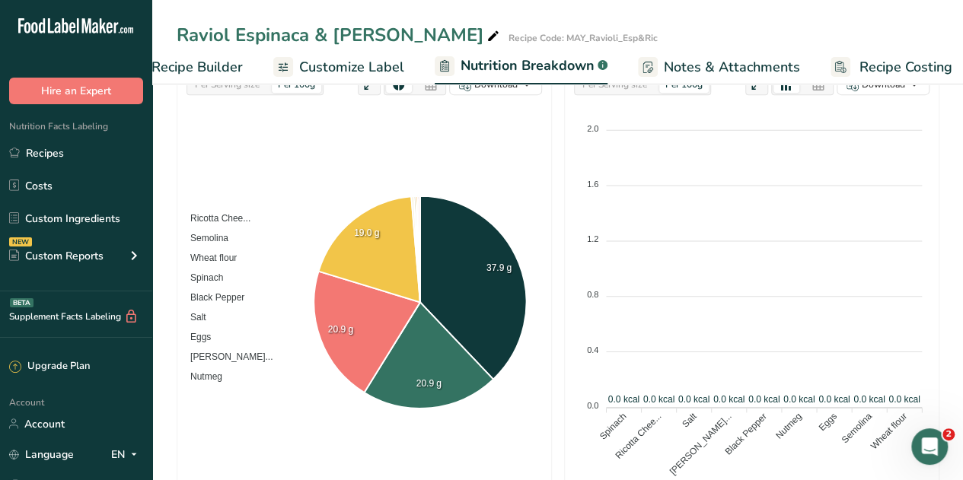
scroll to position [249, 0]
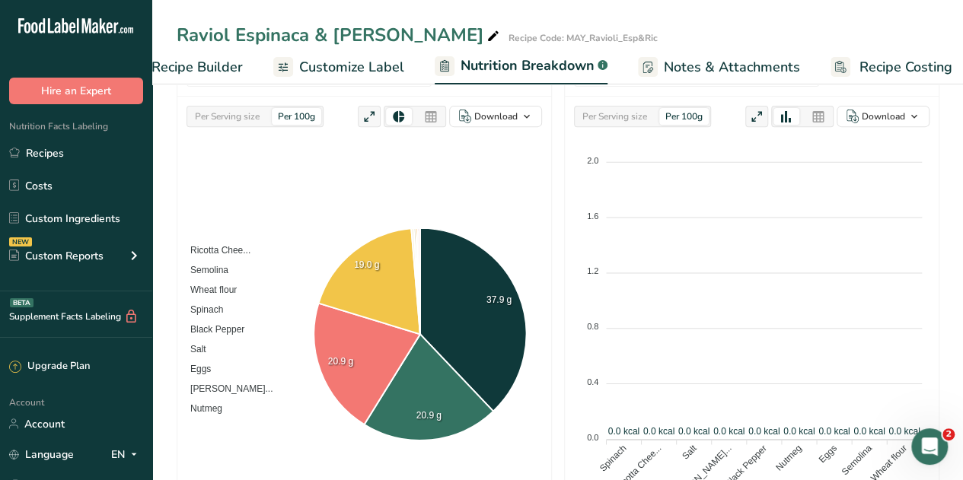
click at [682, 118] on div "Per 100g" at bounding box center [683, 116] width 49 height 17
click at [817, 113] on icon at bounding box center [818, 117] width 14 height 21
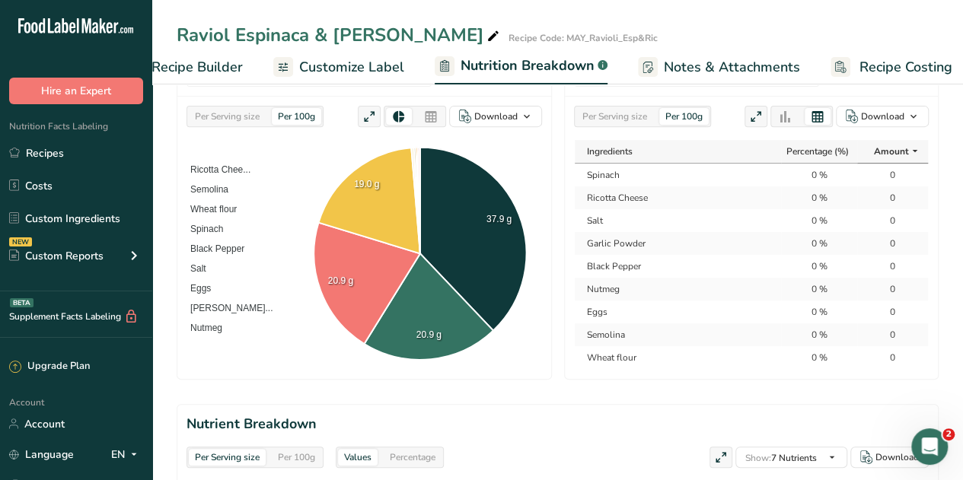
click at [627, 115] on div "Per Serving size" at bounding box center [614, 116] width 77 height 17
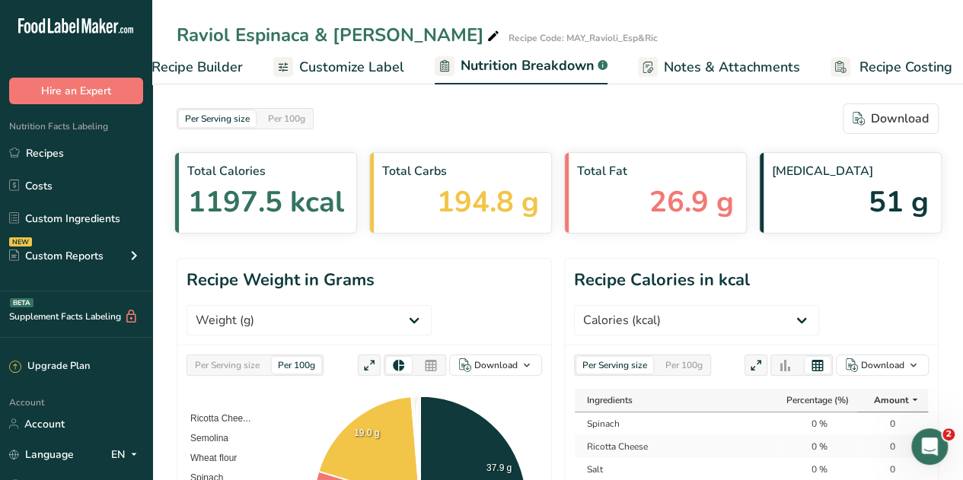
scroll to position [125, 0]
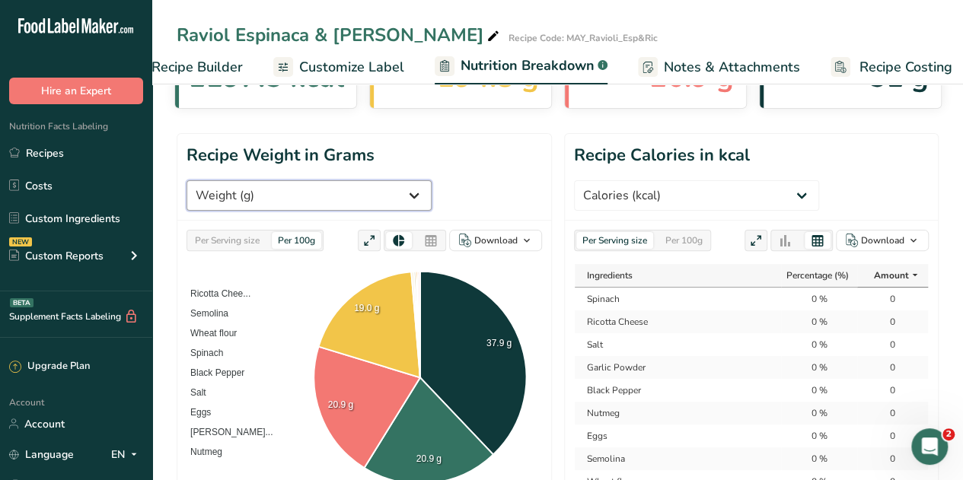
click at [359, 196] on select "Weight (g) Calories (kcal) Energy KJ (kj) Total Fat (g) Saturated Fat (g) Trans…" at bounding box center [308, 195] width 245 height 30
drag, startPoint x: 359, startPoint y: 196, endPoint x: 460, endPoint y: 202, distance: 100.7
click at [359, 196] on select "Weight (g) Calories (kcal) Energy KJ (kj) Total Fat (g) Saturated Fat (g) Trans…" at bounding box center [308, 195] width 245 height 30
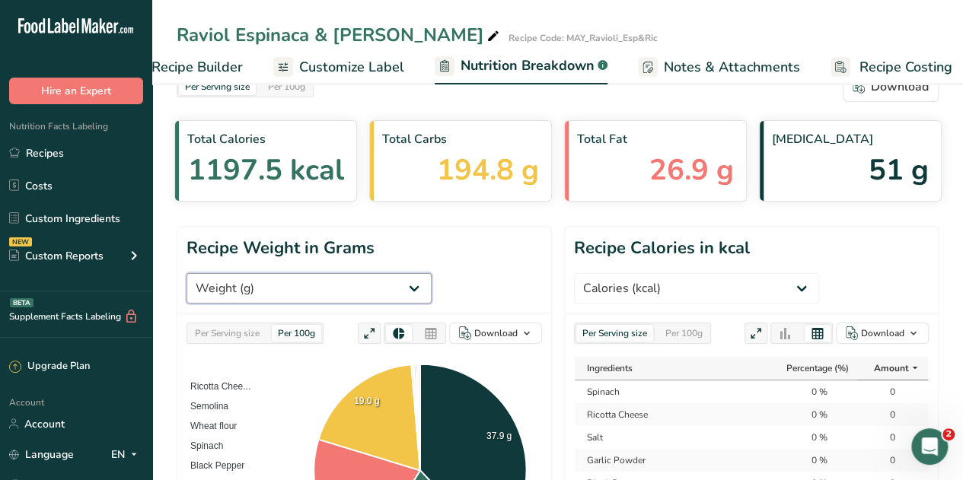
scroll to position [0, 0]
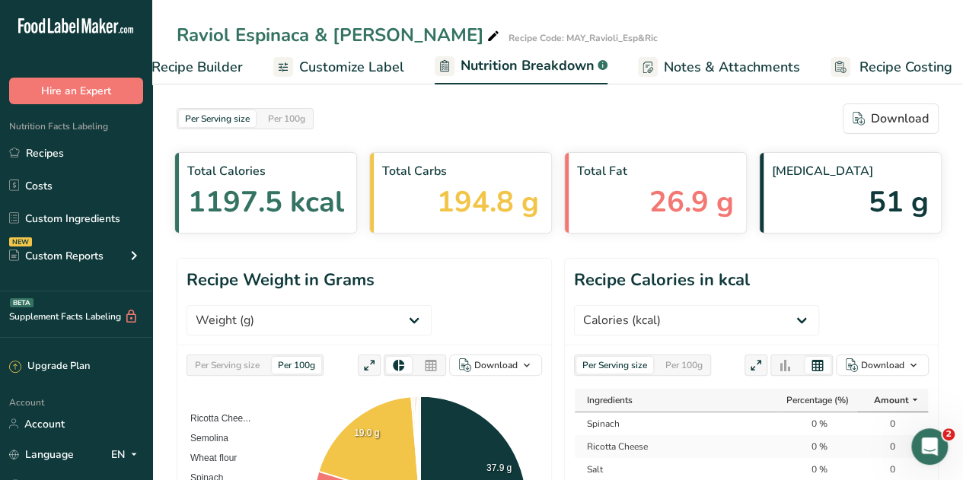
click at [705, 63] on span "Notes & Attachments" at bounding box center [732, 67] width 136 height 21
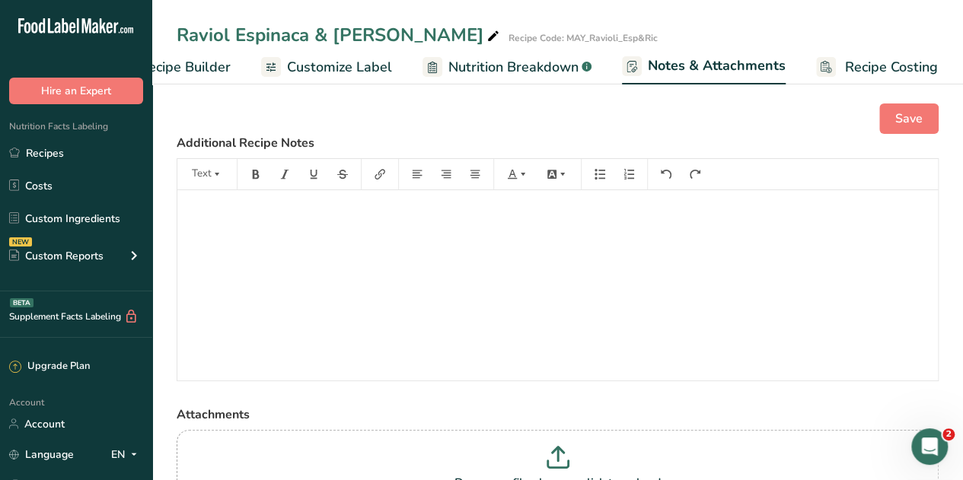
click at [845, 72] on span "Recipe Costing" at bounding box center [891, 67] width 93 height 21
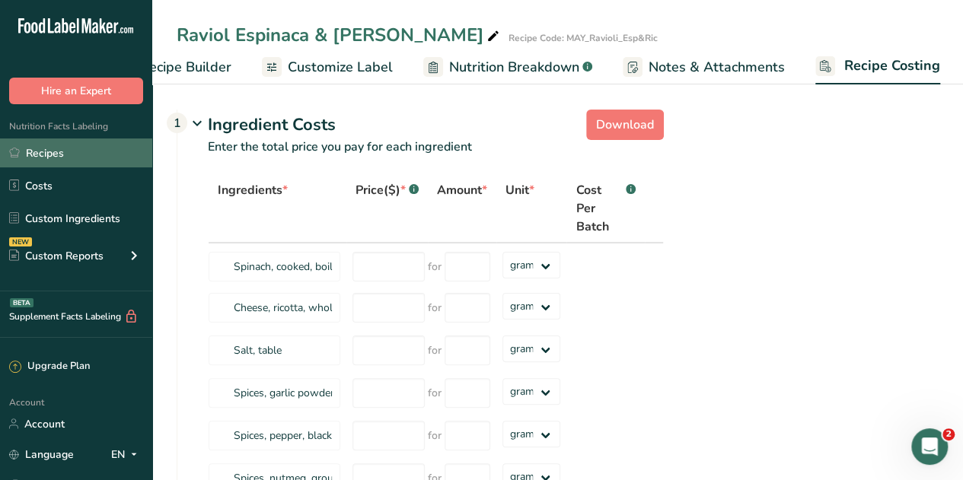
click at [46, 145] on link "Recipes" at bounding box center [76, 153] width 152 height 29
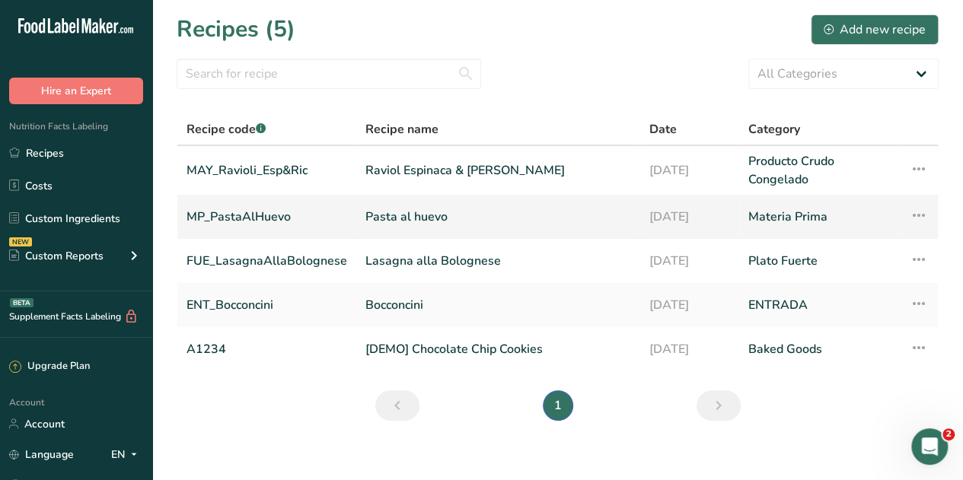
click at [385, 218] on link "Pasta al huevo" at bounding box center [497, 217] width 265 height 32
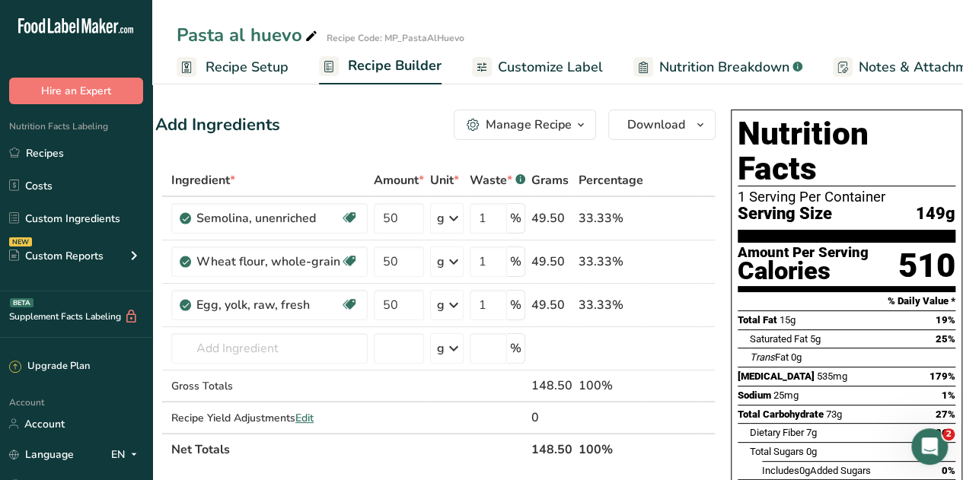
click at [537, 68] on span "Customize Label" at bounding box center [550, 67] width 105 height 21
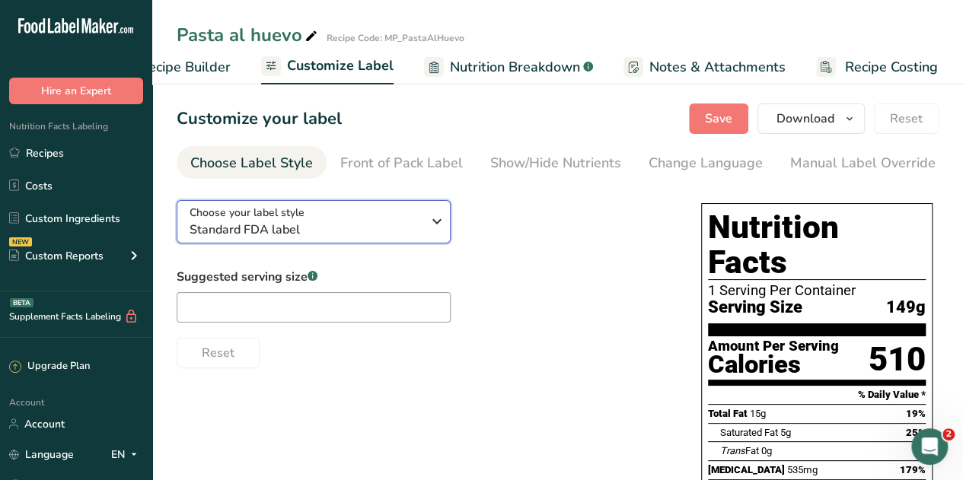
click at [435, 220] on icon "button" at bounding box center [437, 221] width 18 height 27
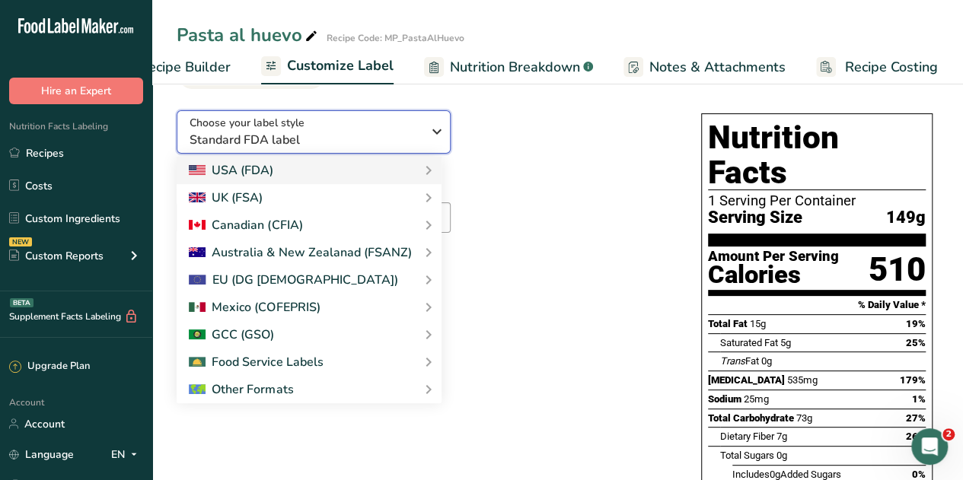
scroll to position [70, 0]
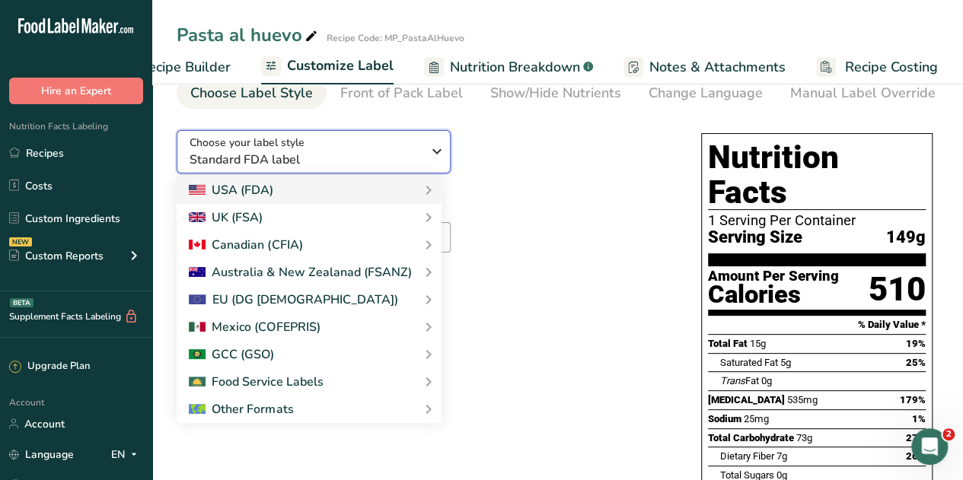
click at [435, 151] on icon "button" at bounding box center [437, 151] width 18 height 27
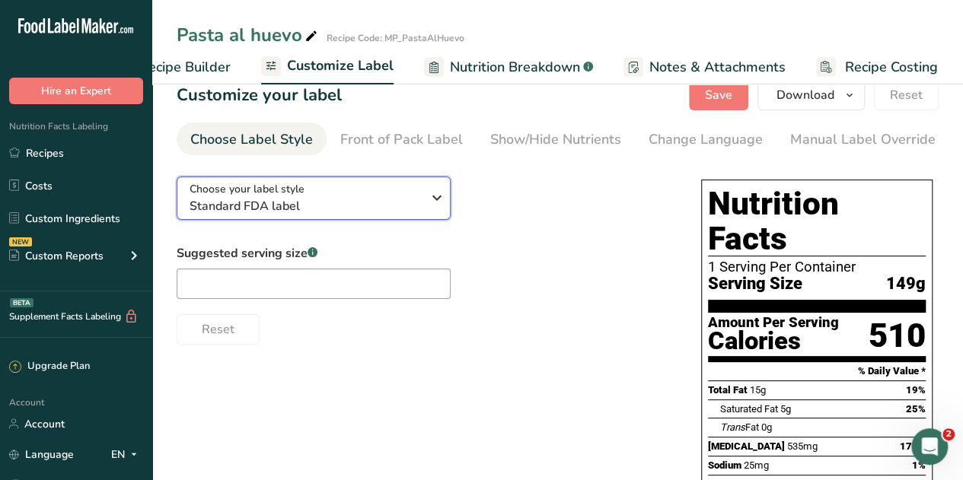
scroll to position [8, 0]
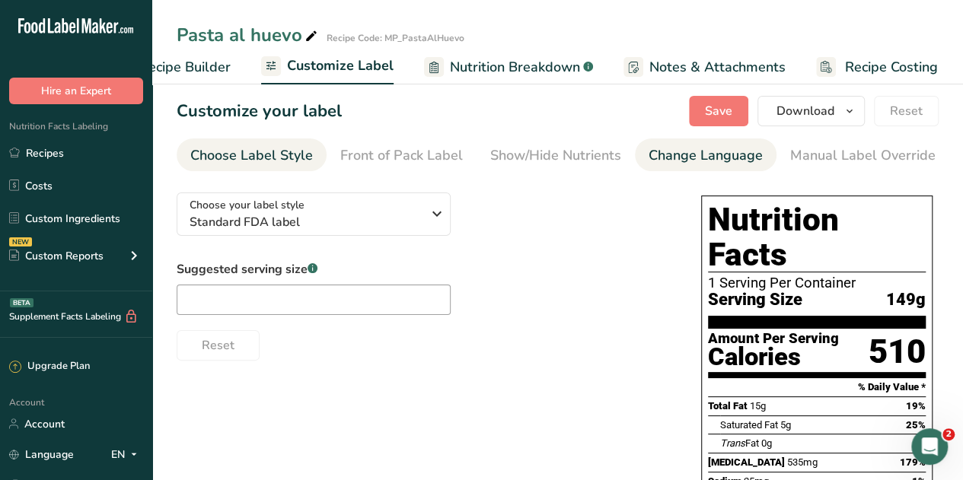
click at [682, 151] on div "Change Language" at bounding box center [705, 155] width 114 height 21
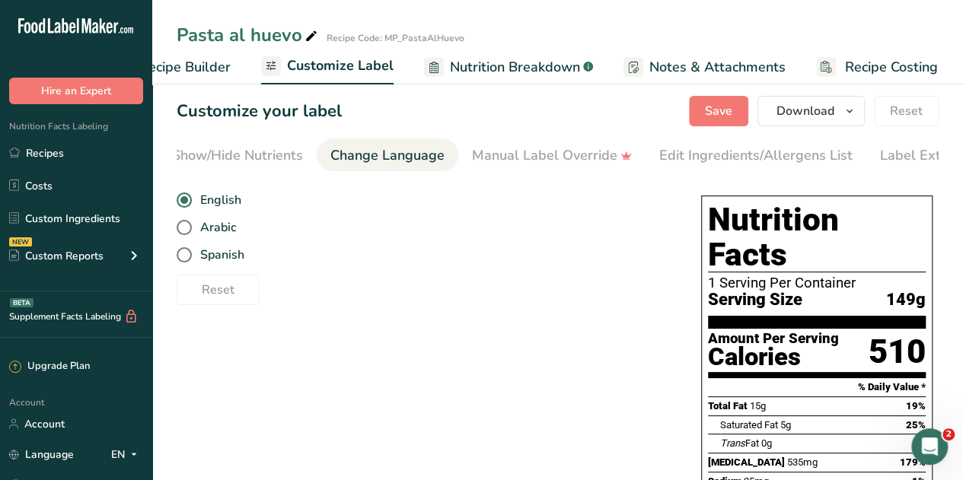
scroll to position [0, 362]
click at [184, 263] on span at bounding box center [184, 254] width 15 height 15
click at [184, 260] on input "Spanish" at bounding box center [182, 255] width 10 height 10
radio input "true"
radio input "false"
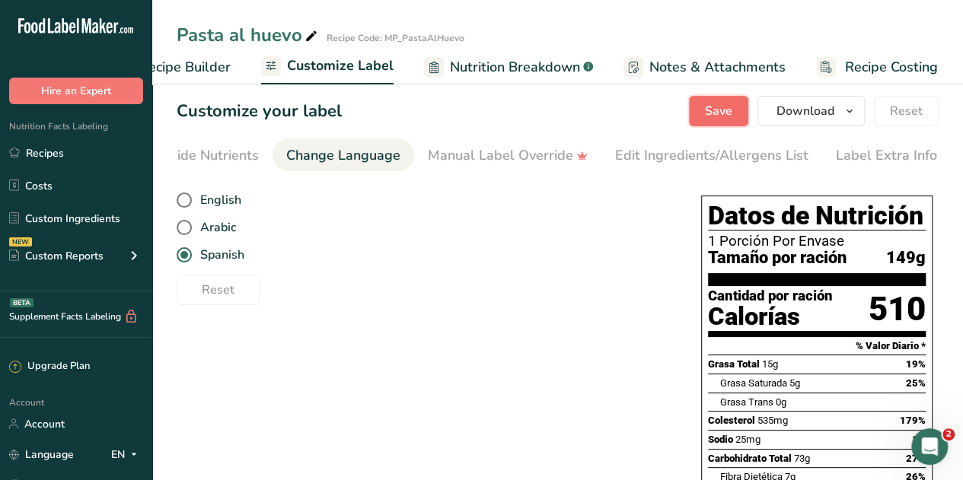
click at [714, 109] on span "Save" at bounding box center [718, 111] width 27 height 18
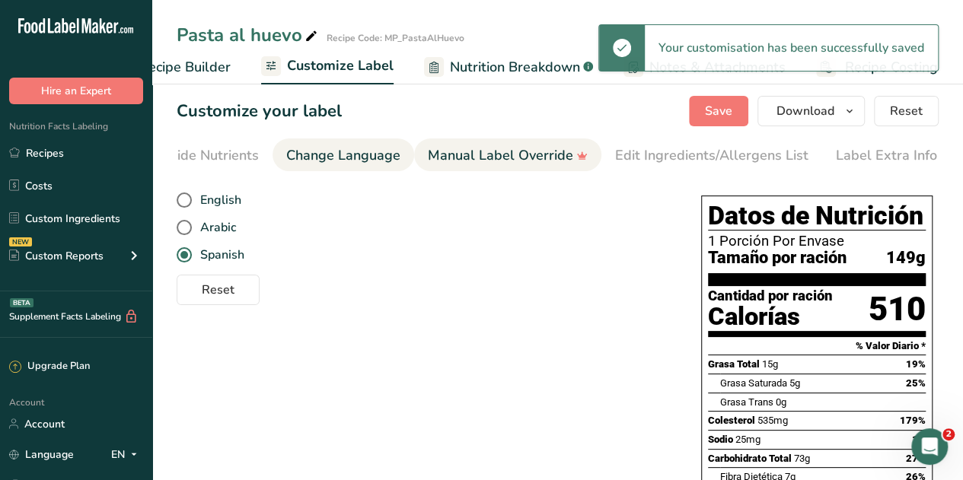
click at [539, 170] on link "Manual Label Override" at bounding box center [508, 156] width 160 height 34
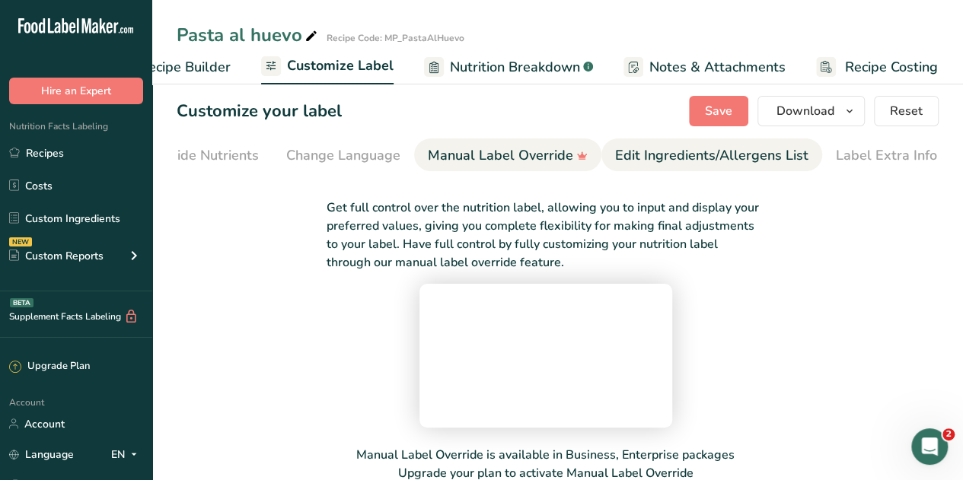
click at [665, 155] on div "Edit Ingredients/Allergens List" at bounding box center [711, 155] width 193 height 21
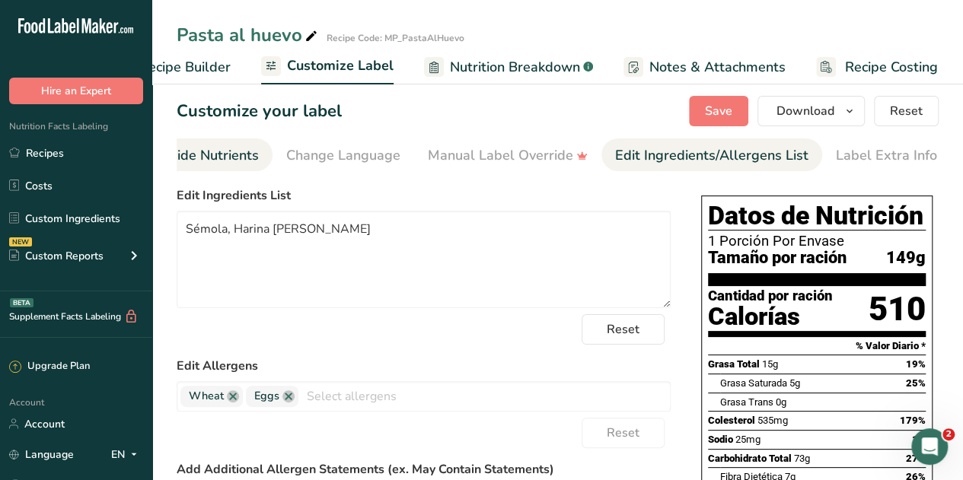
click at [206, 164] on div "Show/Hide Nutrients" at bounding box center [193, 155] width 131 height 21
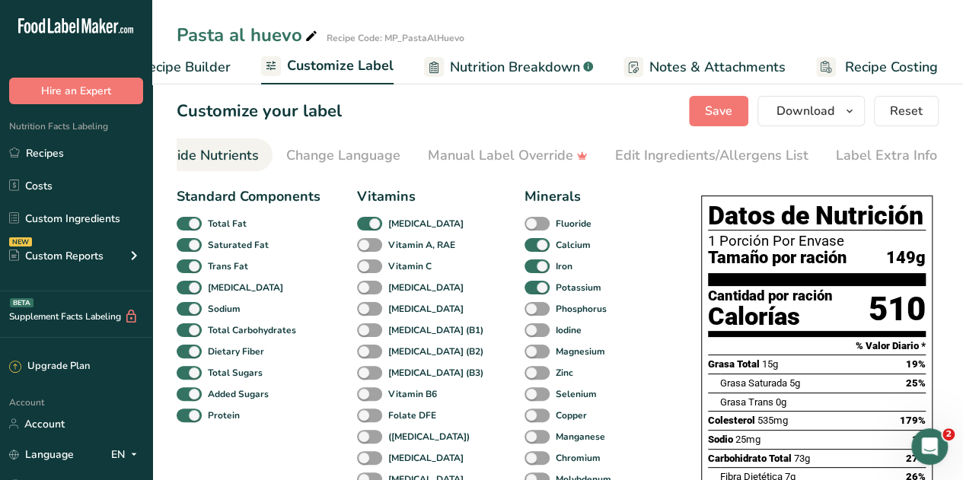
scroll to position [0, 295]
click at [209, 69] on span "Recipe Builder" at bounding box center [184, 67] width 91 height 21
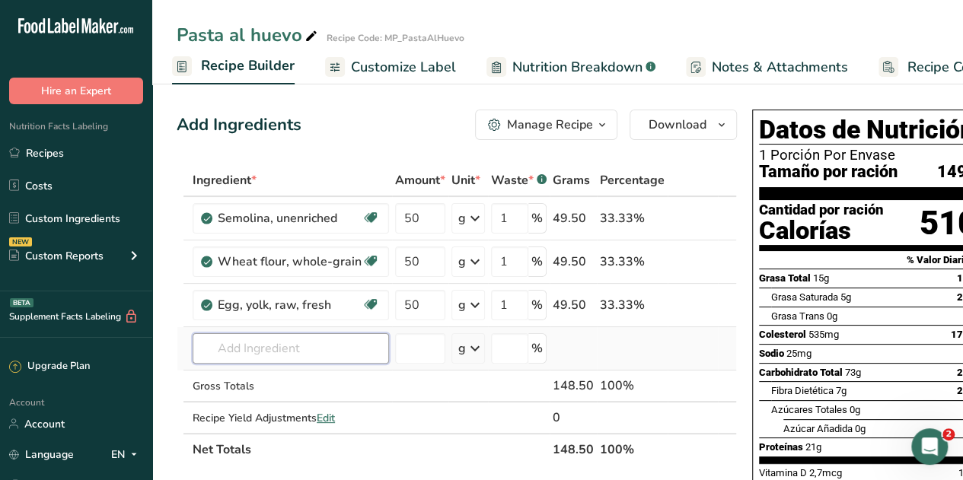
click at [317, 348] on input "text" at bounding box center [291, 348] width 196 height 30
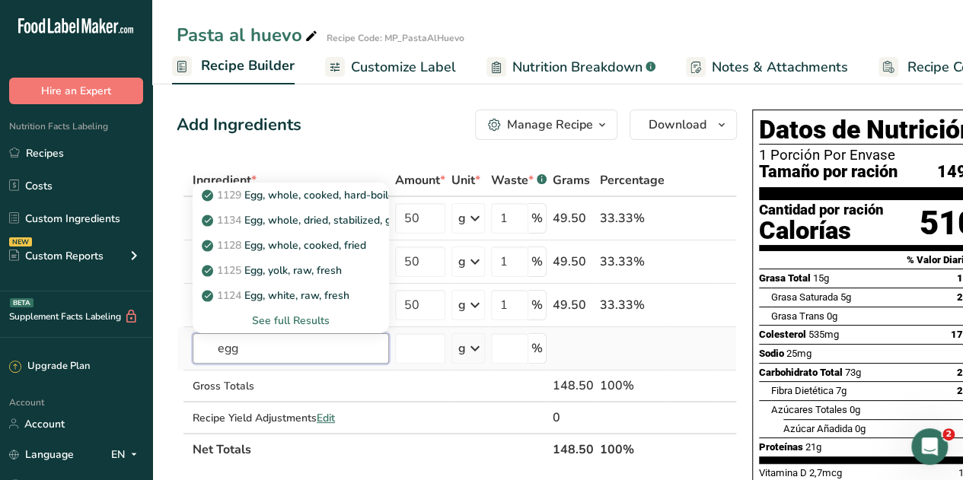
type input "egg"
click at [294, 317] on div "See full Results" at bounding box center [291, 321] width 172 height 16
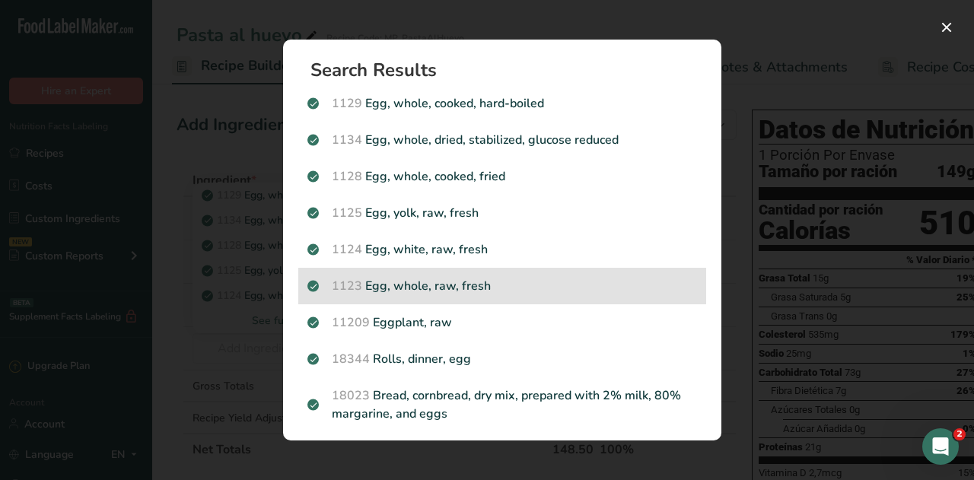
click at [480, 287] on p "1123 Egg, whole, raw, fresh" at bounding box center [503, 286] width 390 height 18
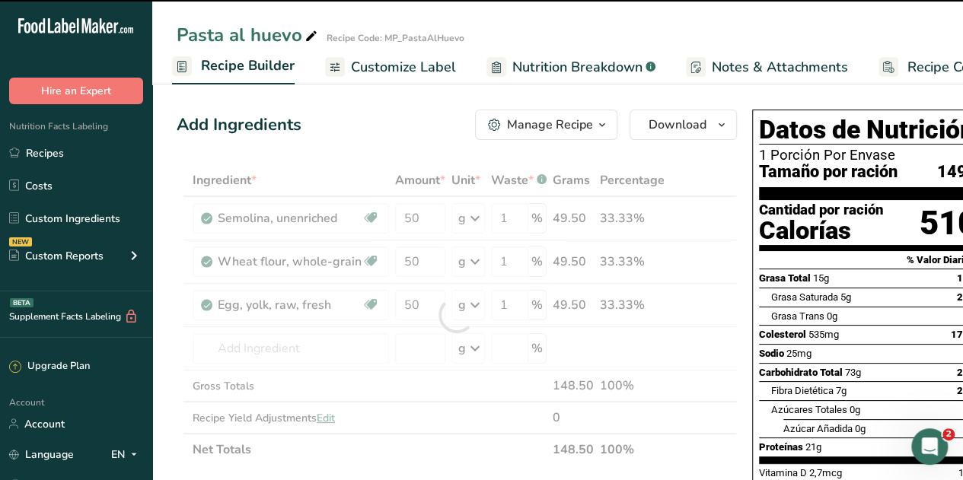
type input "0"
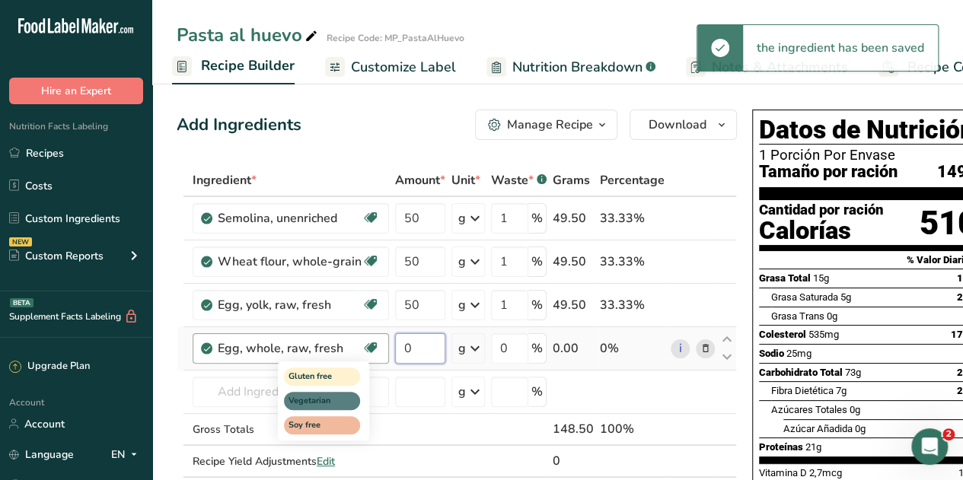
drag, startPoint x: 422, startPoint y: 346, endPoint x: 364, endPoint y: 355, distance: 58.4
click at [364, 355] on tr "Egg, whole, raw, fresh Gluten free Vegetarian Soy free 0 g Portions 1 large 1 e…" at bounding box center [456, 348] width 559 height 43
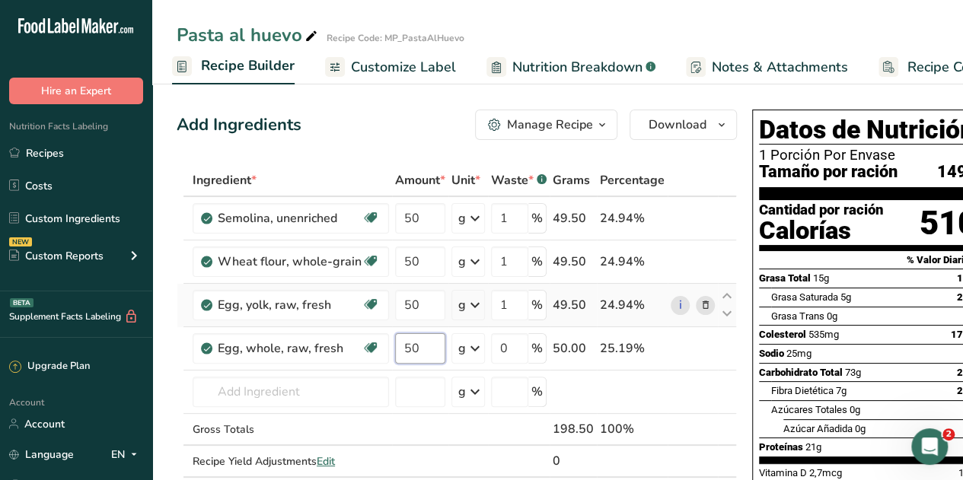
type input "50"
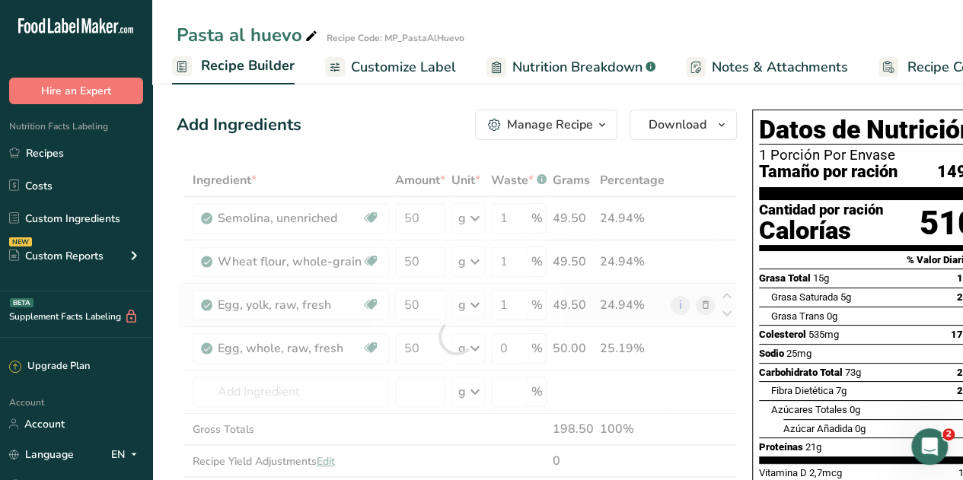
click at [703, 304] on div "Ingredient * Amount * Unit * Waste * .a-a{fill:#347362;}.b-a{fill:#fff;} Grams …" at bounding box center [457, 336] width 560 height 345
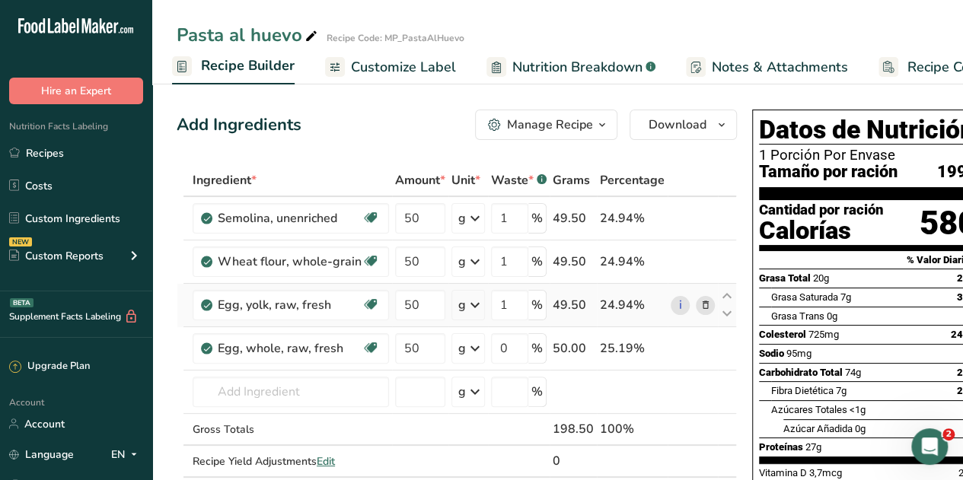
click at [700, 306] on icon at bounding box center [705, 306] width 11 height 16
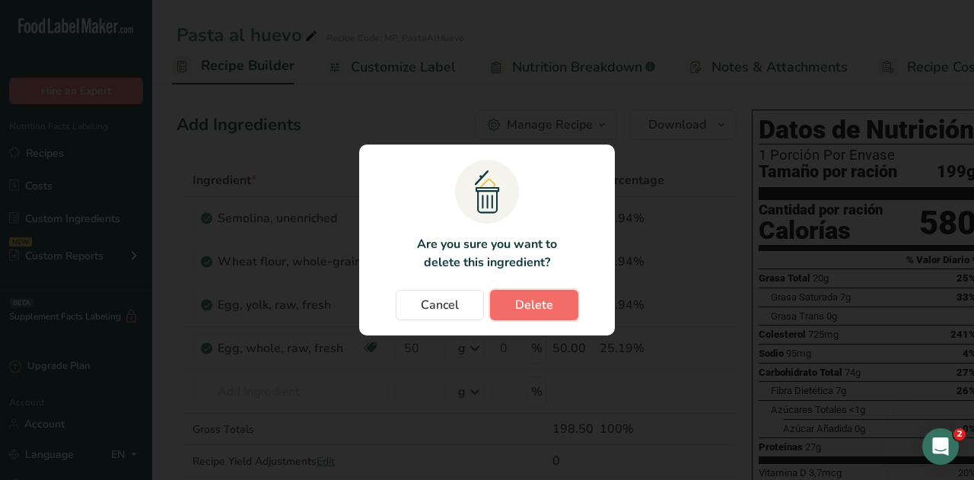
click at [533, 297] on span "Delete" at bounding box center [534, 305] width 38 height 18
type input "0"
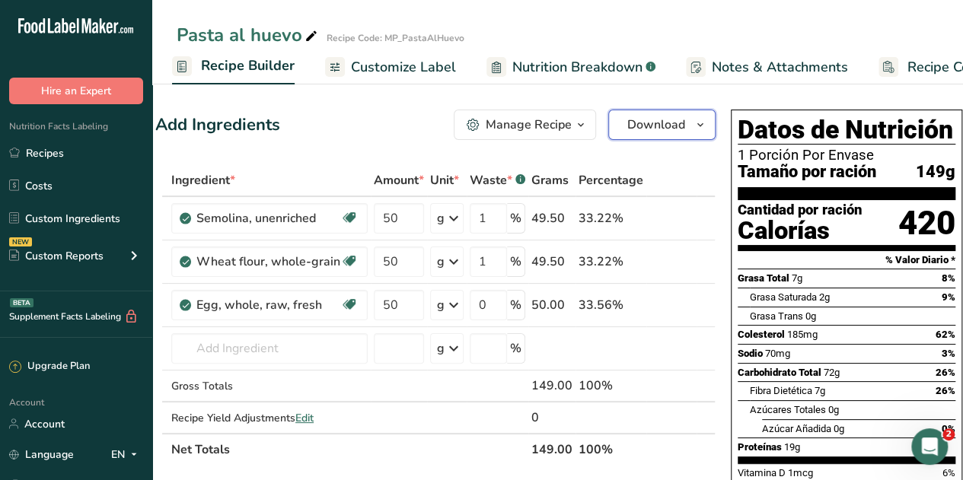
click at [632, 123] on span "Download" at bounding box center [656, 125] width 58 height 18
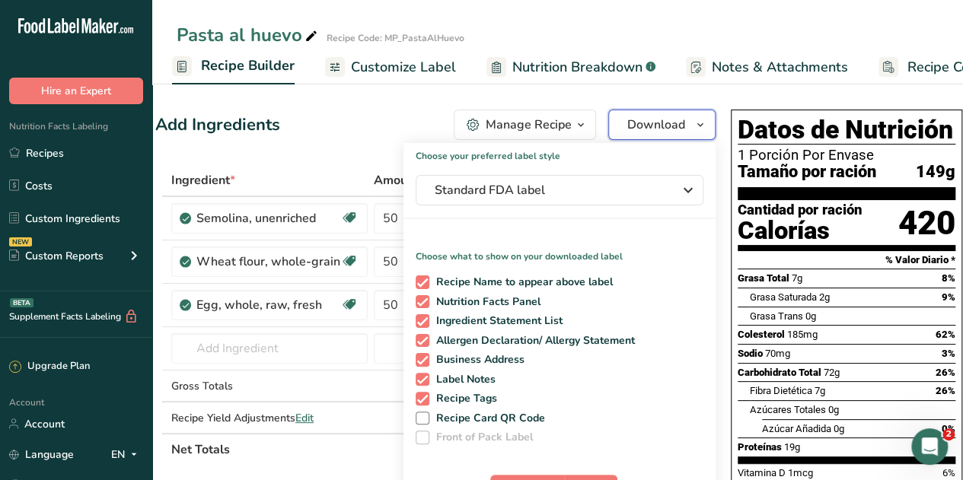
scroll to position [101, 0]
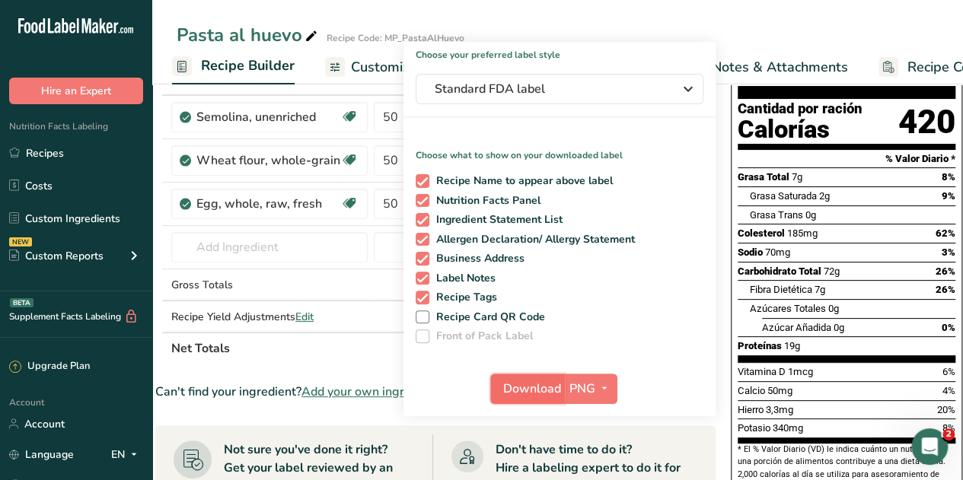
click at [512, 385] on span "Download" at bounding box center [532, 389] width 58 height 18
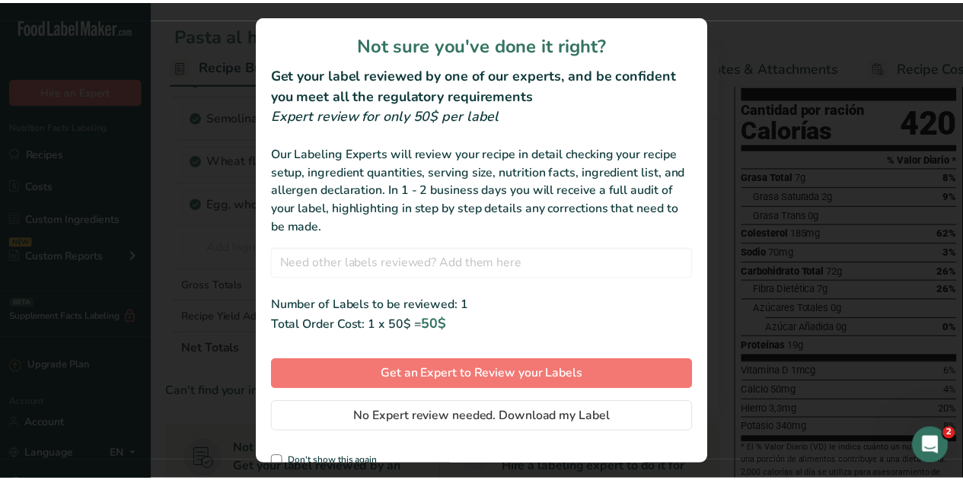
scroll to position [17, 0]
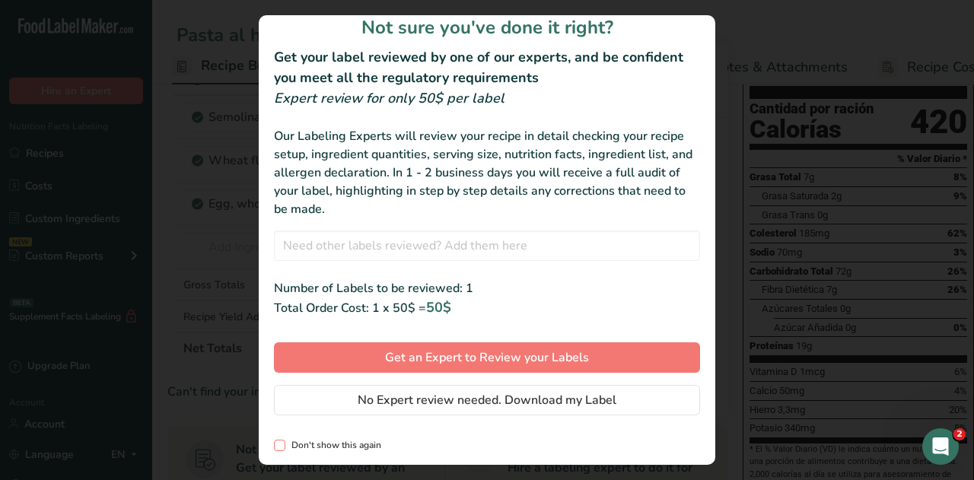
click at [278, 445] on span "review labels modal" at bounding box center [279, 445] width 11 height 11
click at [278, 445] on input "Don't show this again" at bounding box center [279, 446] width 10 height 10
checkbox input "true"
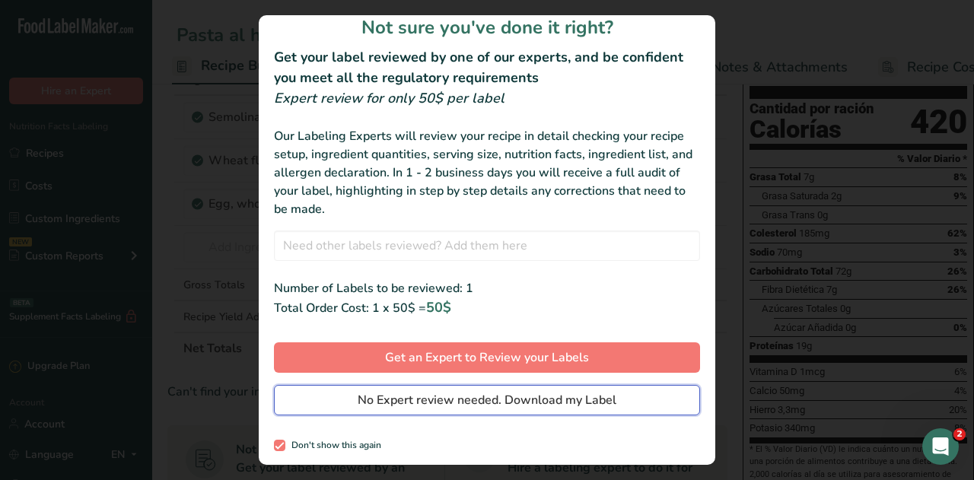
click at [410, 400] on span "No Expert review needed. Download my Label" at bounding box center [487, 400] width 259 height 18
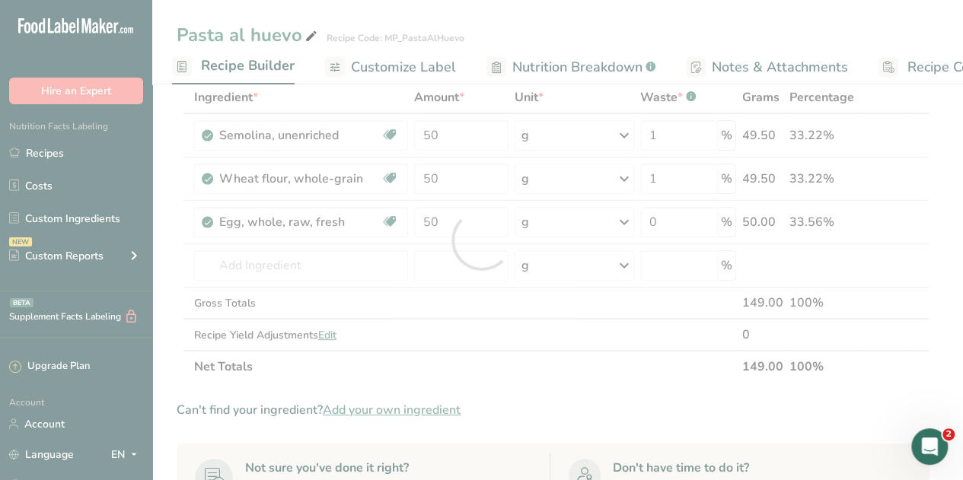
scroll to position [0, 0]
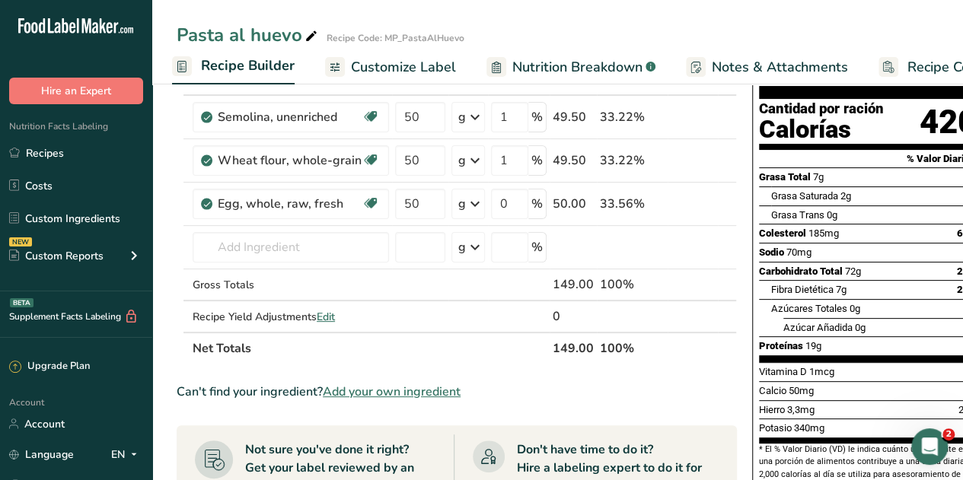
click at [875, 19] on div "Pasta al huevo Recipe Code: MP_PastaAlHuevo Recipe Setup Recipe Builder Customi…" at bounding box center [557, 42] width 811 height 84
